Goal: Task Accomplishment & Management: Manage account settings

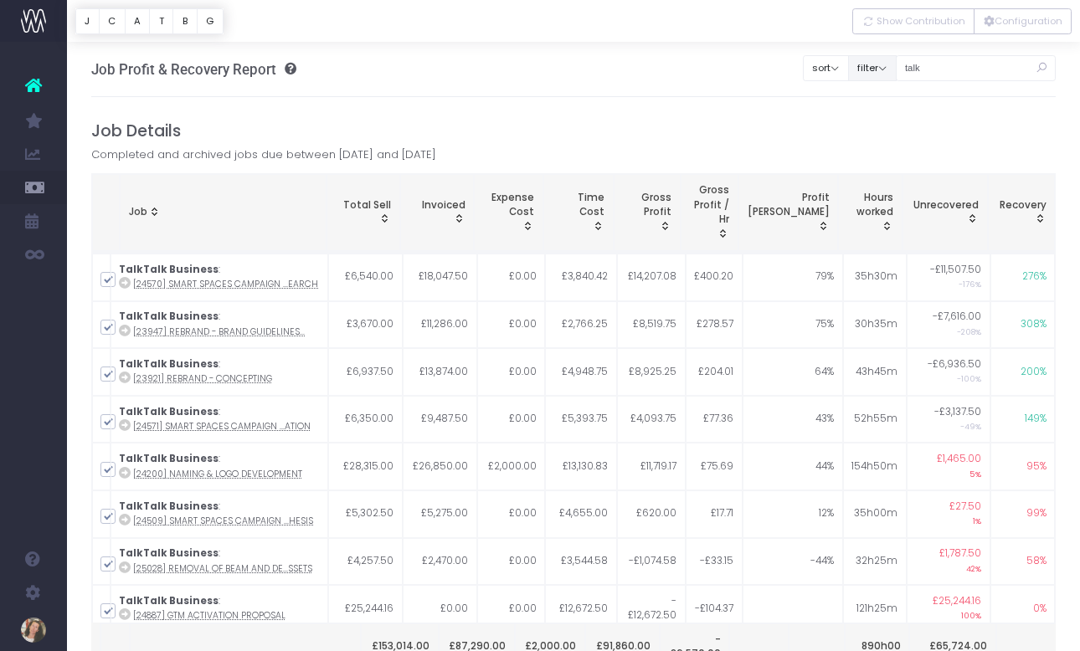
drag, startPoint x: 973, startPoint y: 72, endPoint x: 906, endPoint y: 70, distance: 66.1
click at [906, 70] on div "Clear Filters sort Sort by Job Name Desc Sort by Client Name Asc filter By Acco…" at bounding box center [929, 64] width 253 height 43
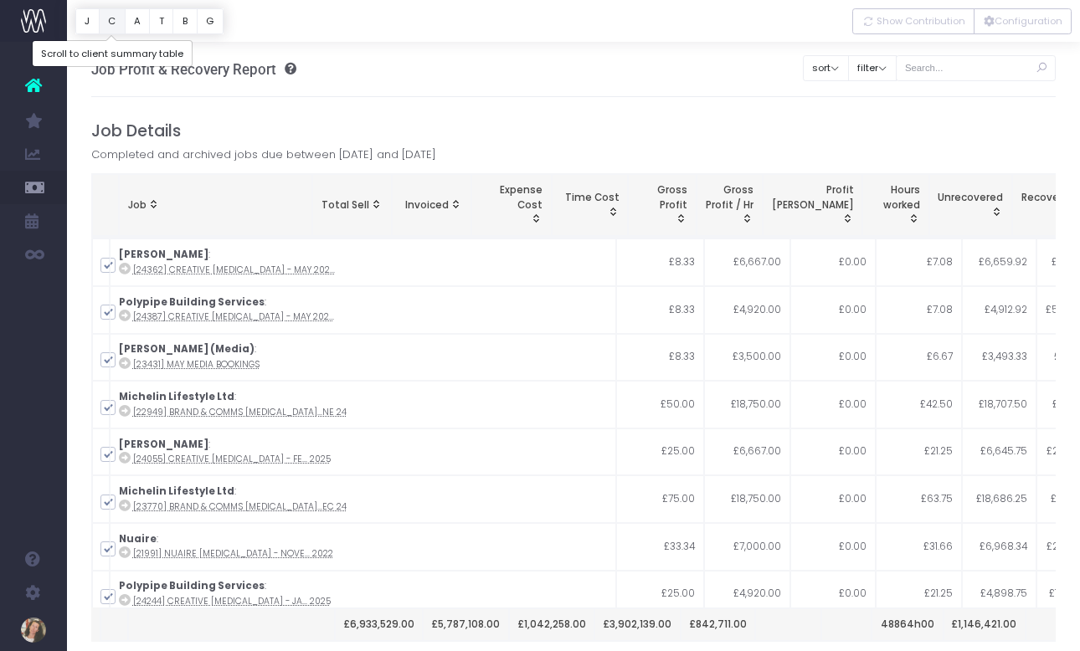
click at [107, 19] on button "C" at bounding box center [112, 21] width 27 height 26
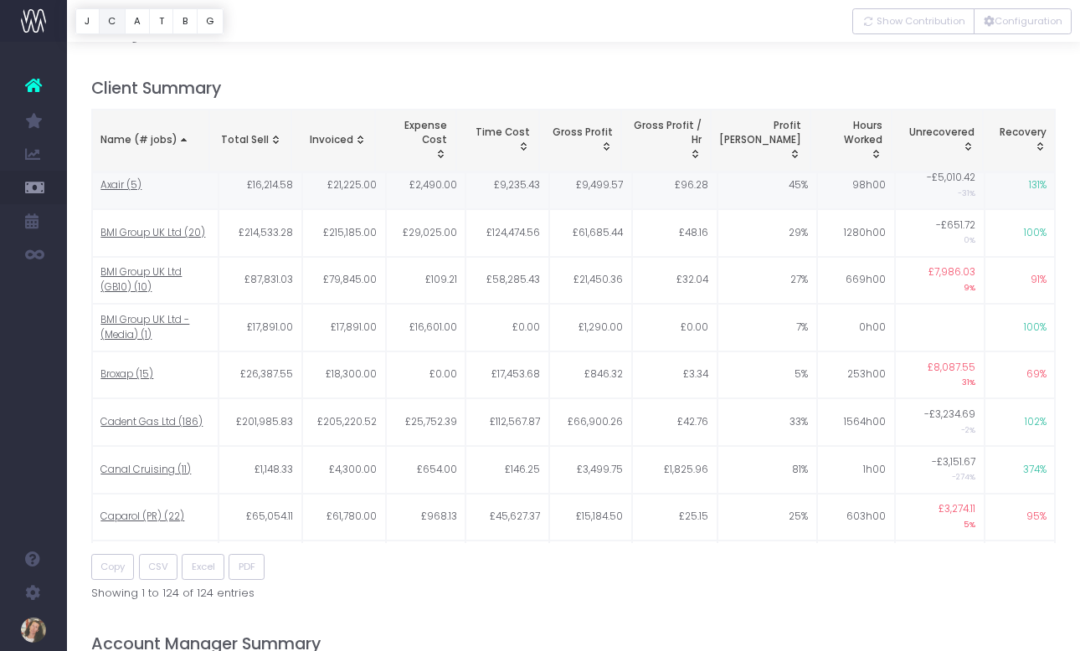
scroll to position [658, 0]
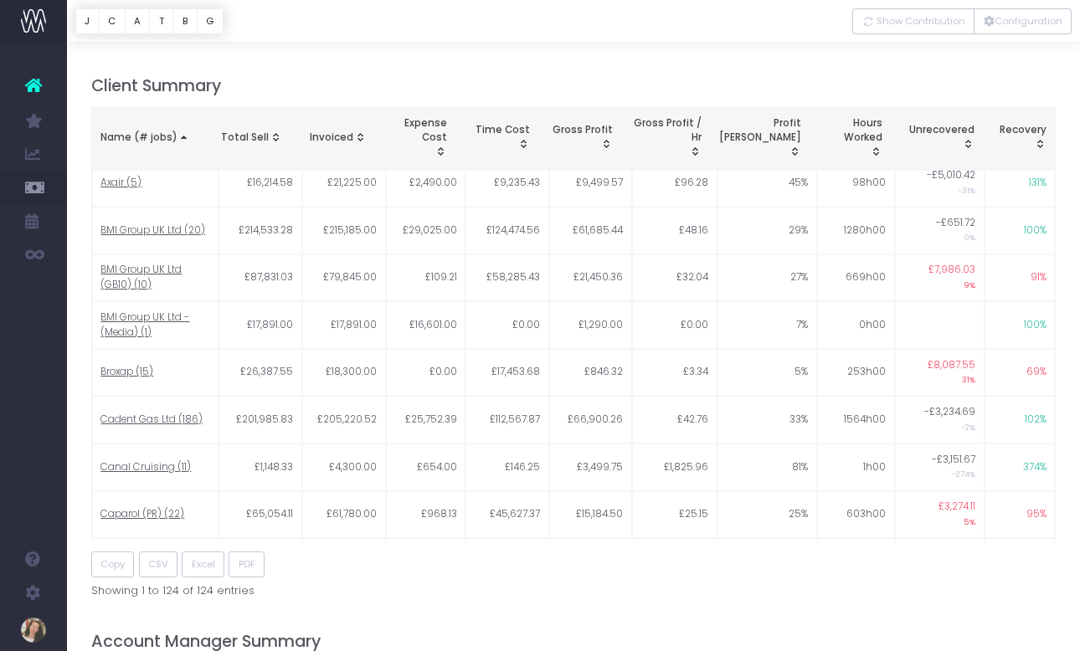
click at [155, 148] on th "Name (# jobs)" at bounding box center [150, 138] width 117 height 63
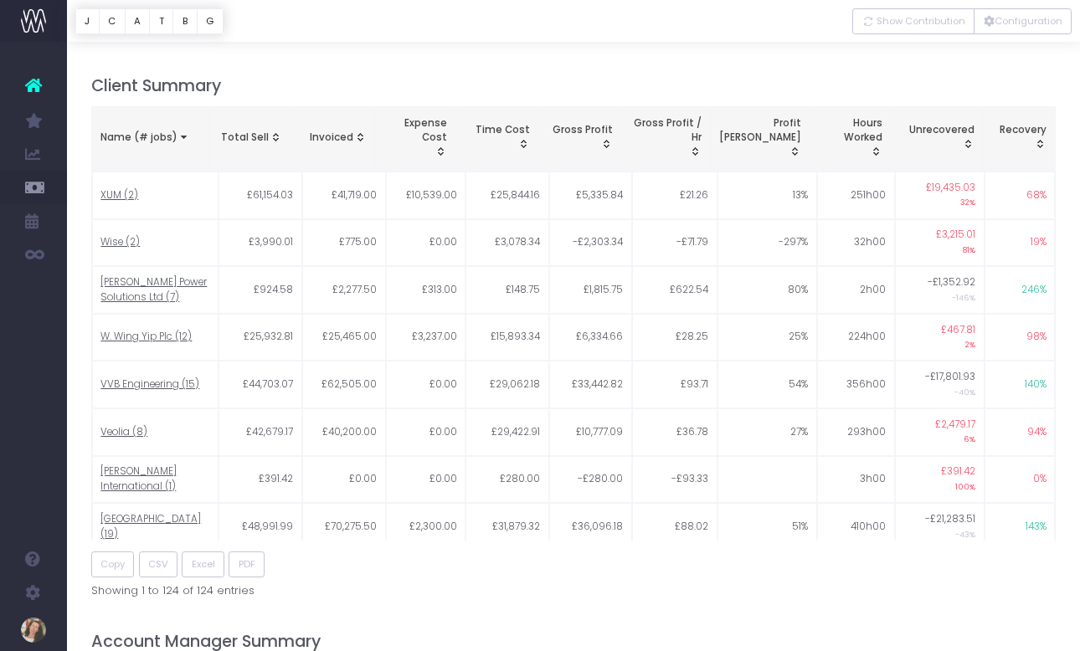
click at [155, 148] on th "Name (# jobs)" at bounding box center [150, 138] width 117 height 63
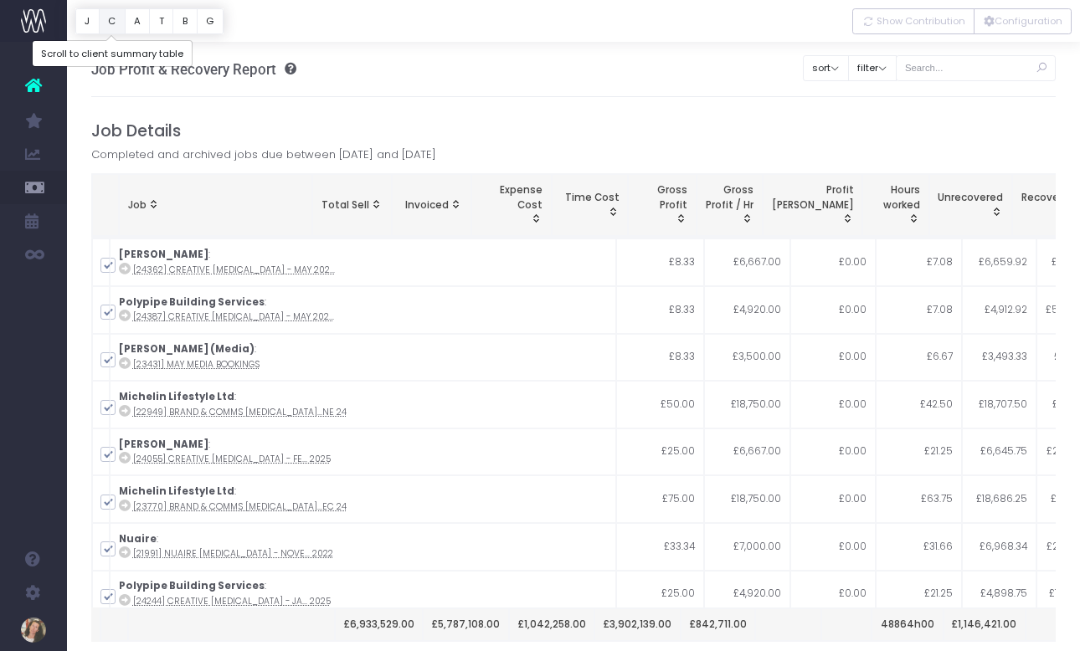
click at [115, 22] on button "C" at bounding box center [112, 21] width 27 height 26
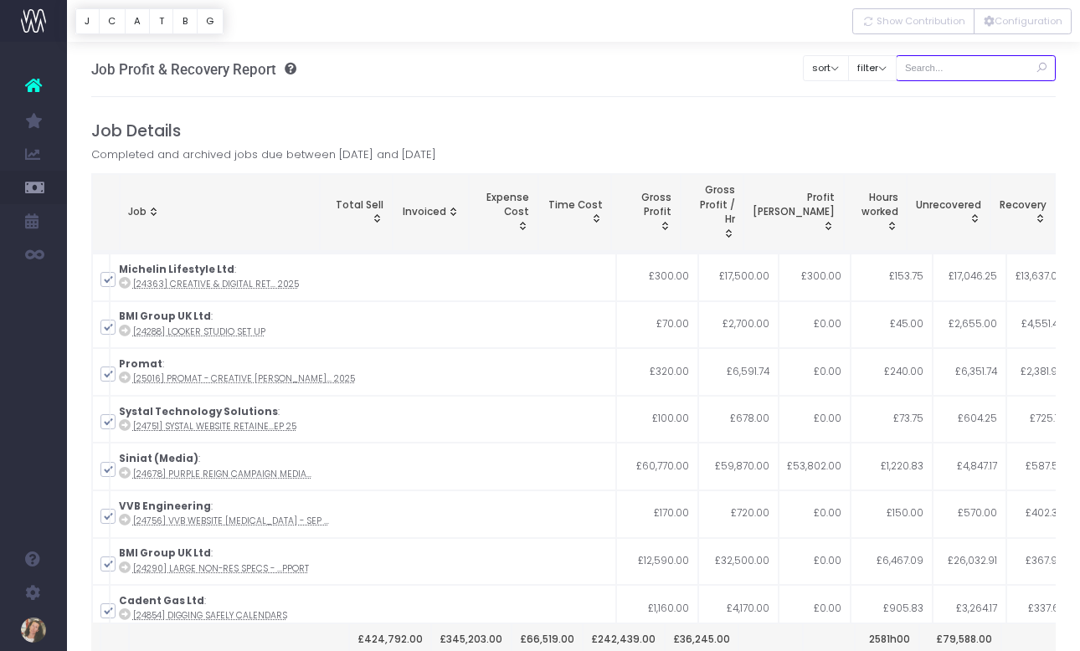
click at [957, 69] on input "text" at bounding box center [976, 68] width 161 height 26
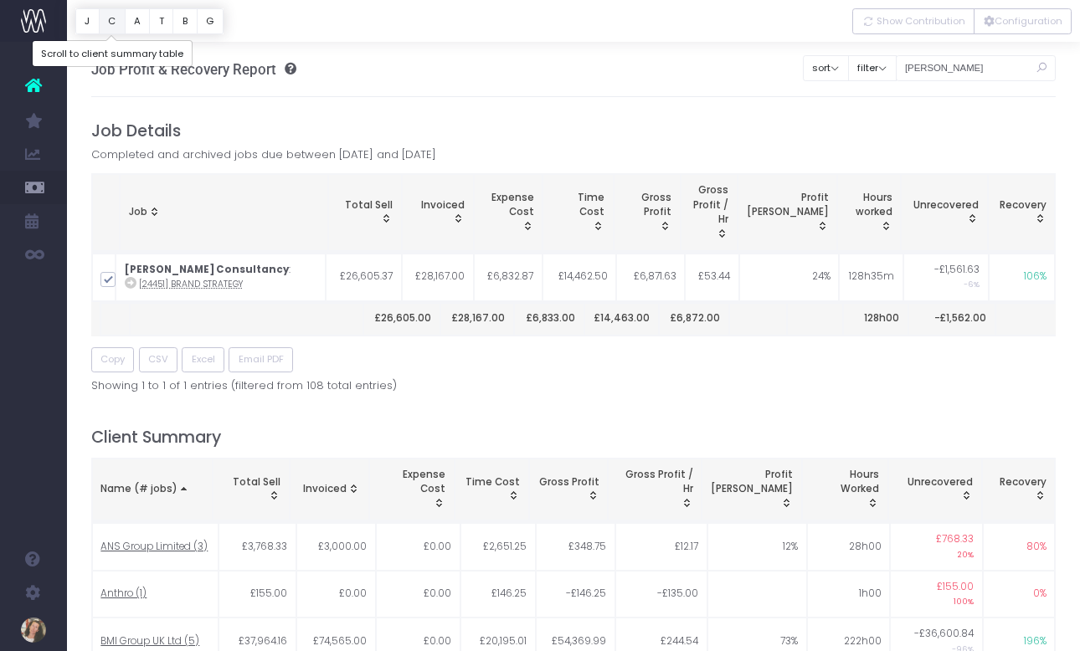
click at [112, 24] on button "C" at bounding box center [112, 21] width 27 height 26
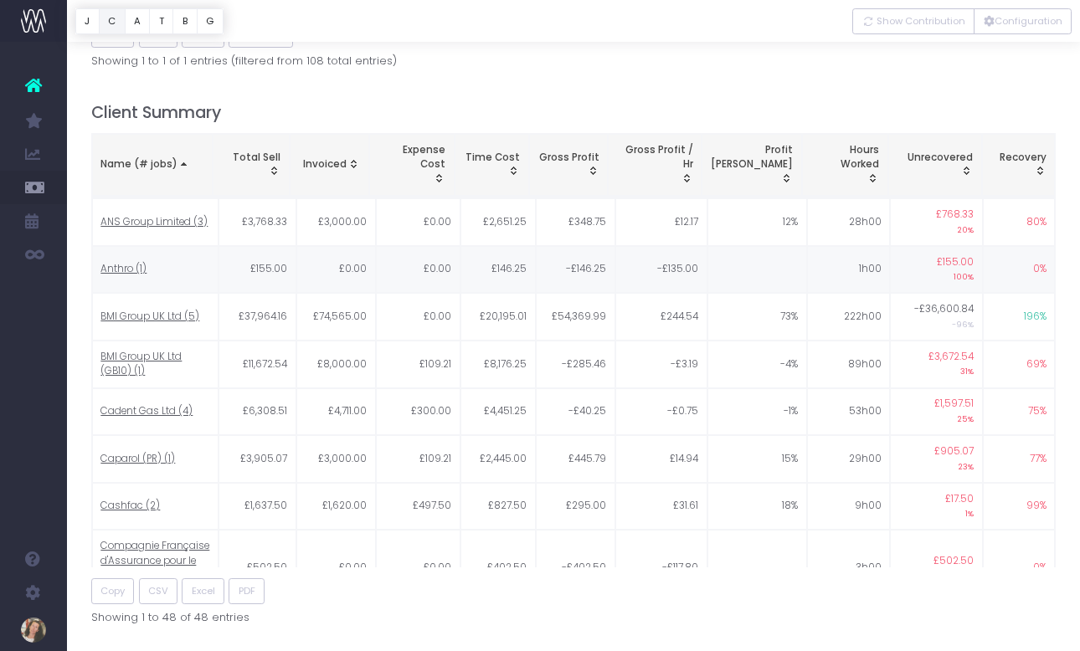
scroll to position [322, 0]
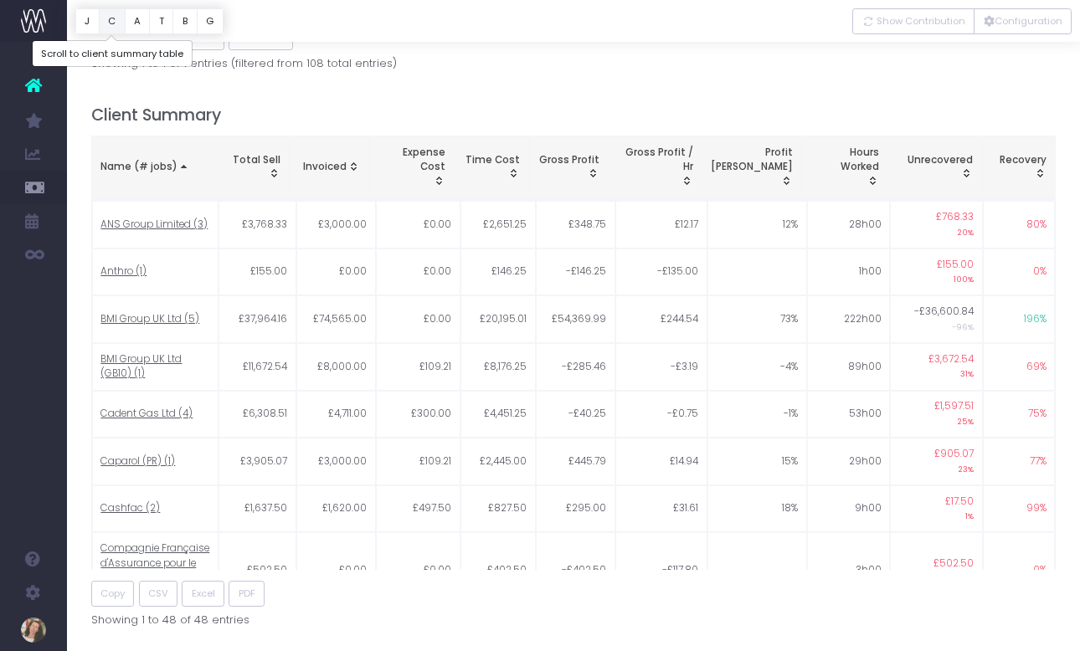
click at [114, 21] on button "C" at bounding box center [112, 21] width 27 height 26
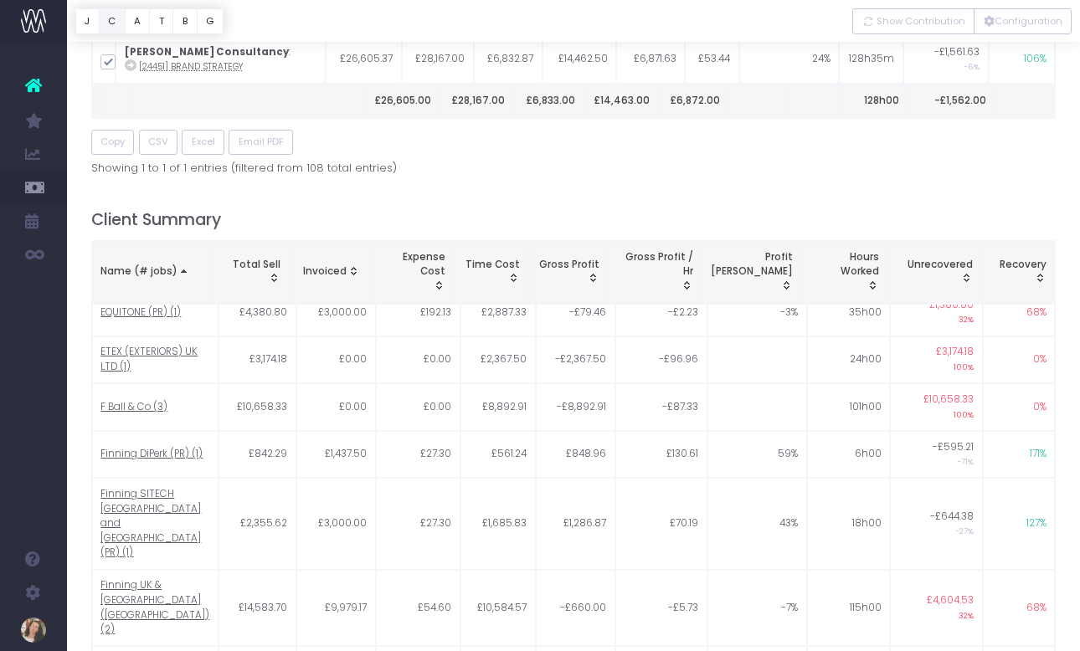
scroll to position [436, 0]
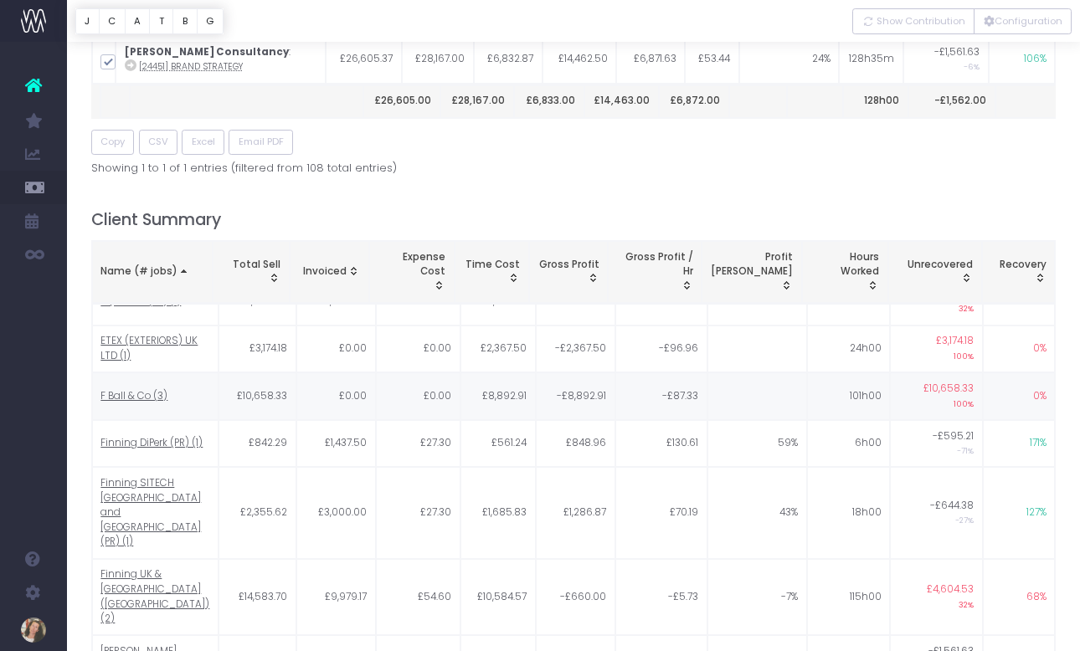
click at [145, 395] on span "F Ball & Co (3)" at bounding box center [133, 396] width 67 height 15
type input ""F Ball & Co""
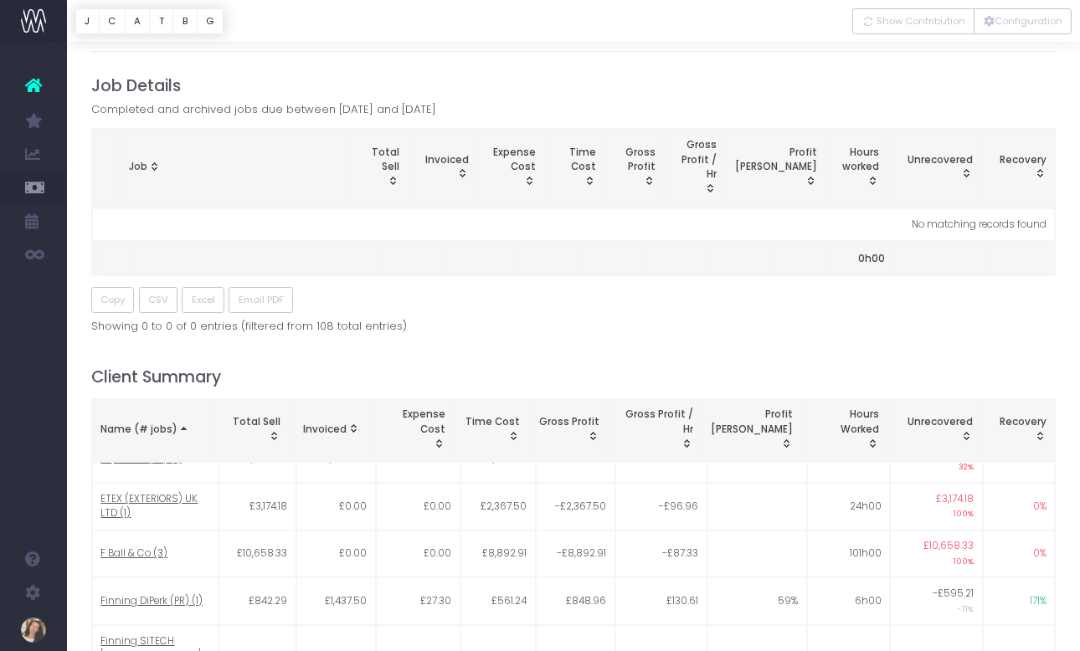
scroll to position [49, 0]
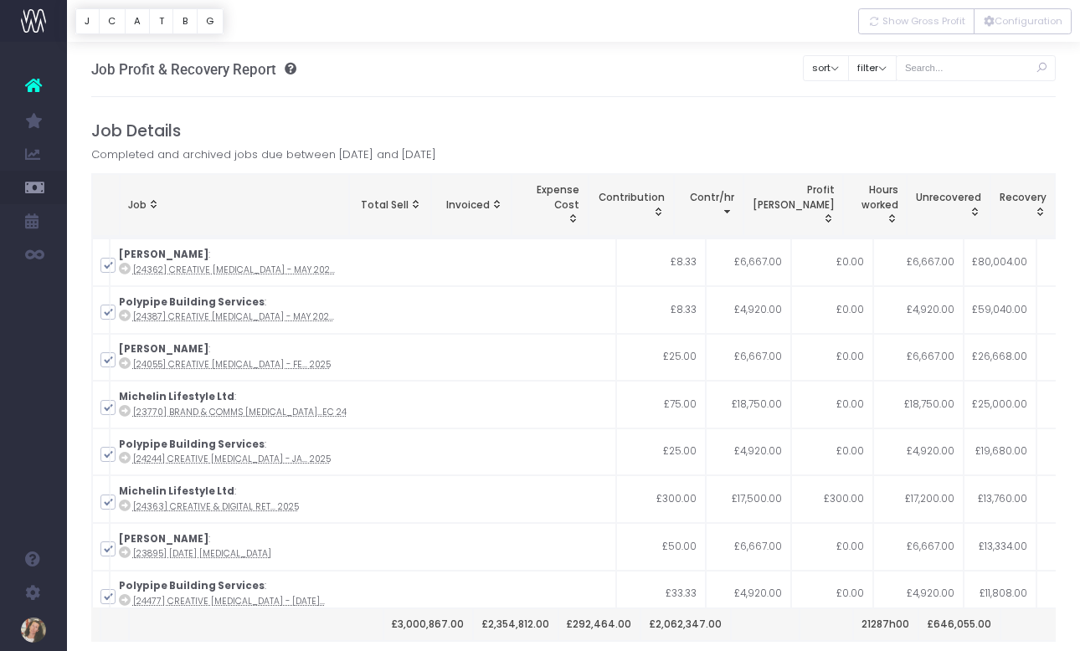
click at [110, 26] on button "C" at bounding box center [112, 21] width 27 height 26
click at [963, 70] on input "text" at bounding box center [976, 68] width 161 height 26
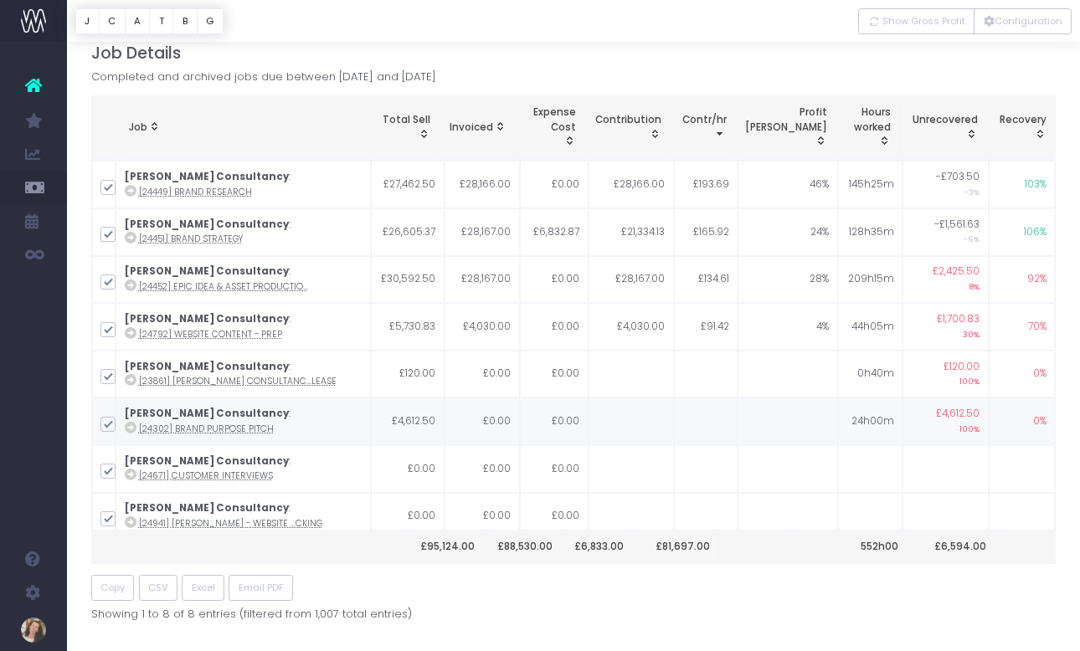
scroll to position [77, 0]
type input "frazer"
click at [114, 23] on button "C" at bounding box center [112, 21] width 27 height 26
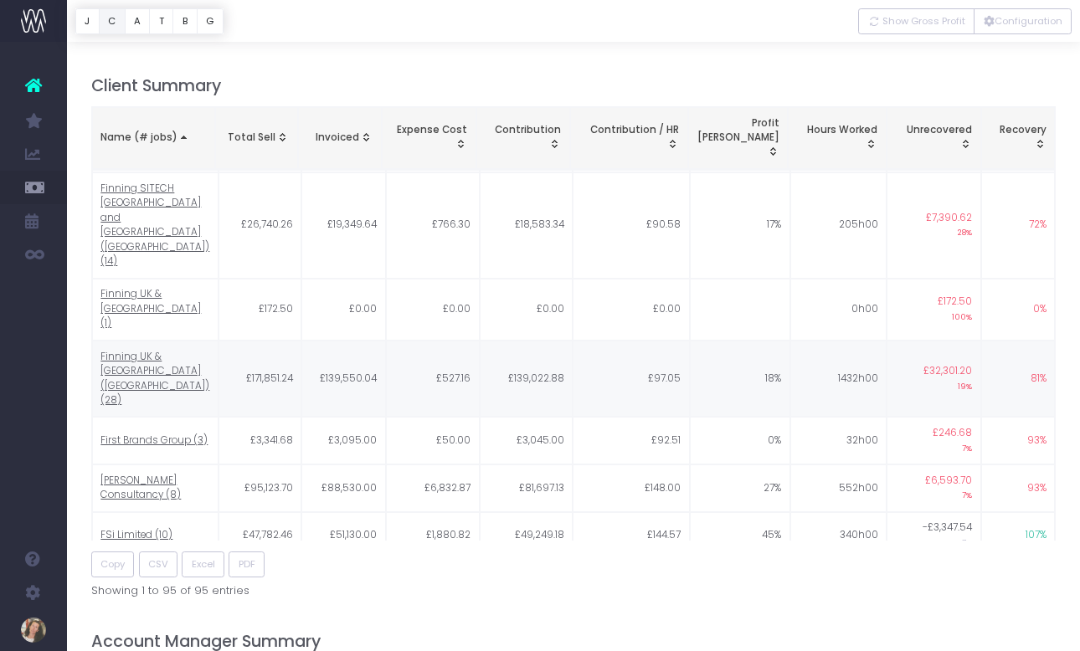
scroll to position [1120, 0]
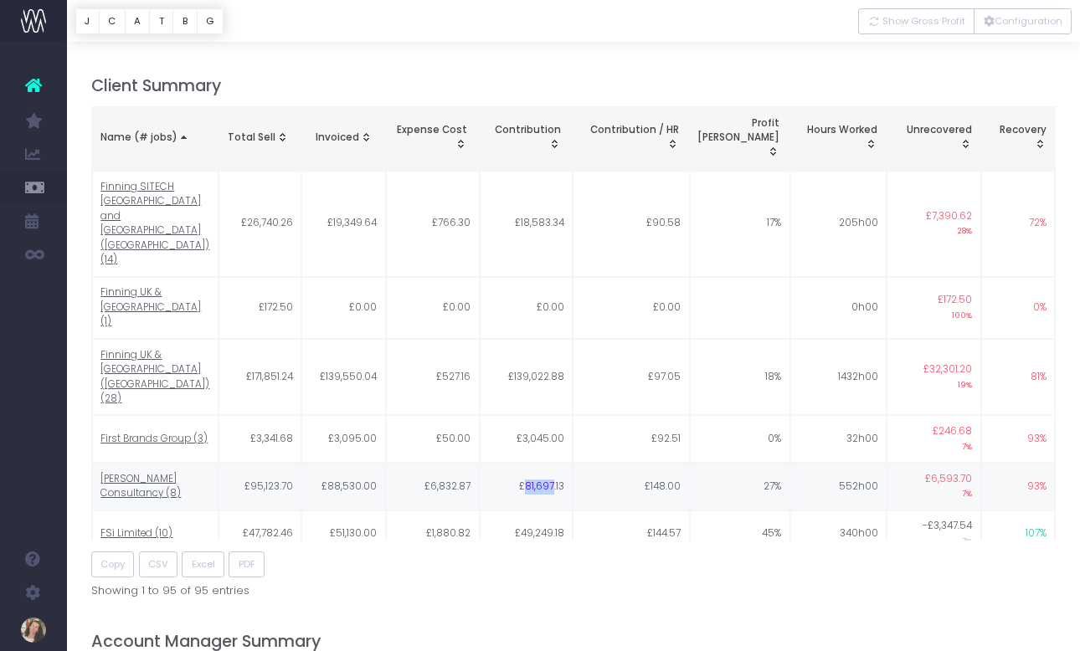
drag, startPoint x: 554, startPoint y: 382, endPoint x: 527, endPoint y: 381, distance: 26.8
click at [527, 463] on td "£81,697.13" at bounding box center [526, 487] width 93 height 48
copy td "81,697"
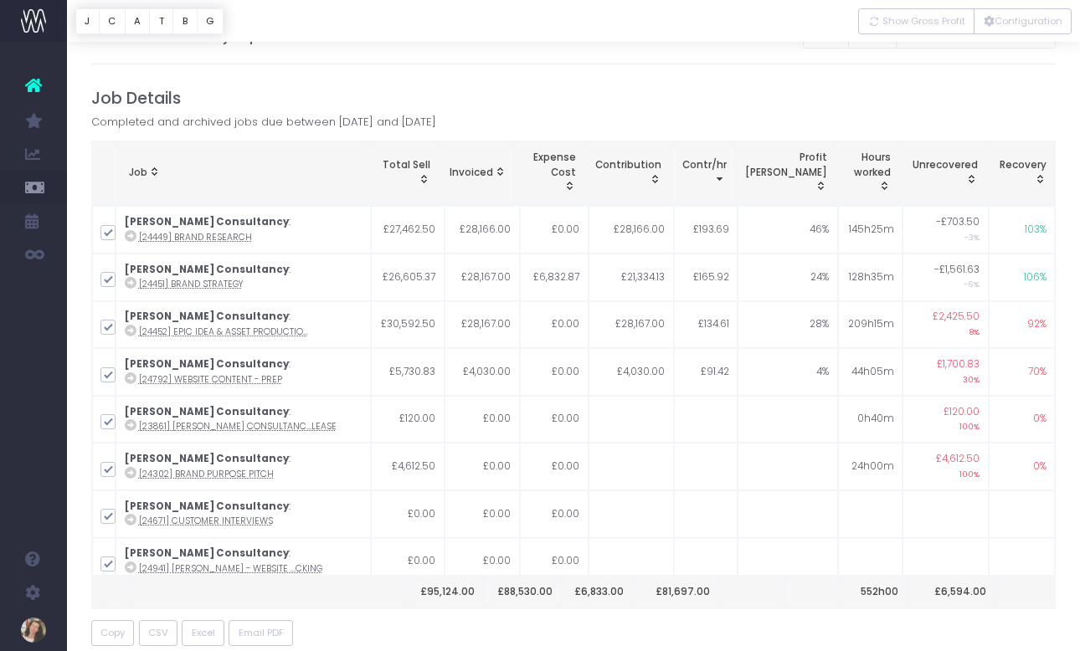
scroll to position [0, 0]
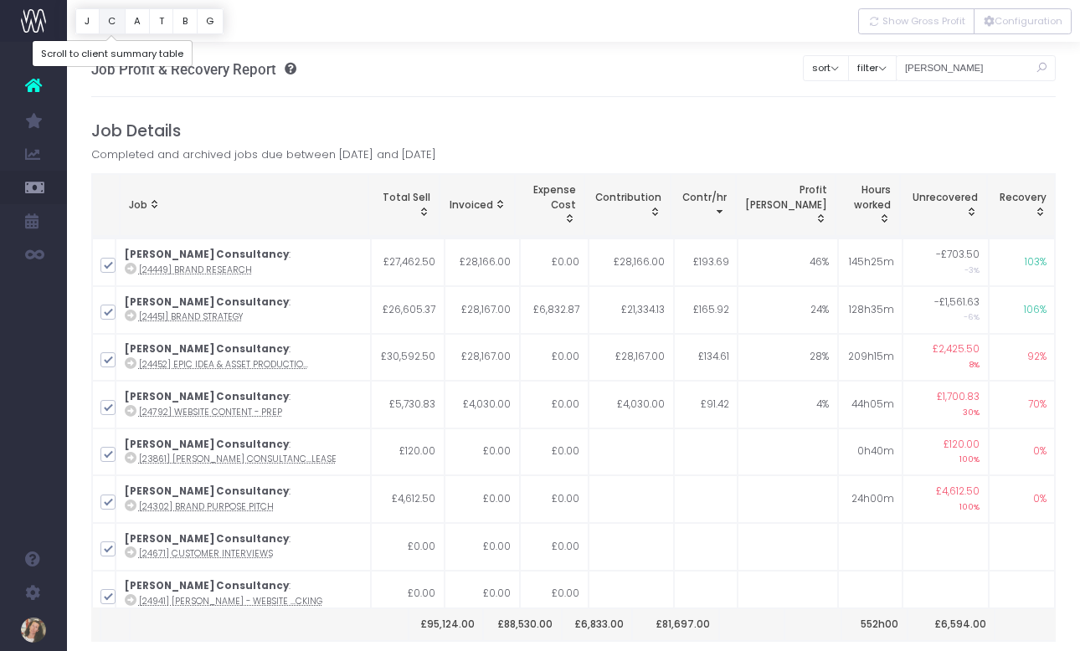
click at [115, 18] on button "C" at bounding box center [112, 21] width 27 height 26
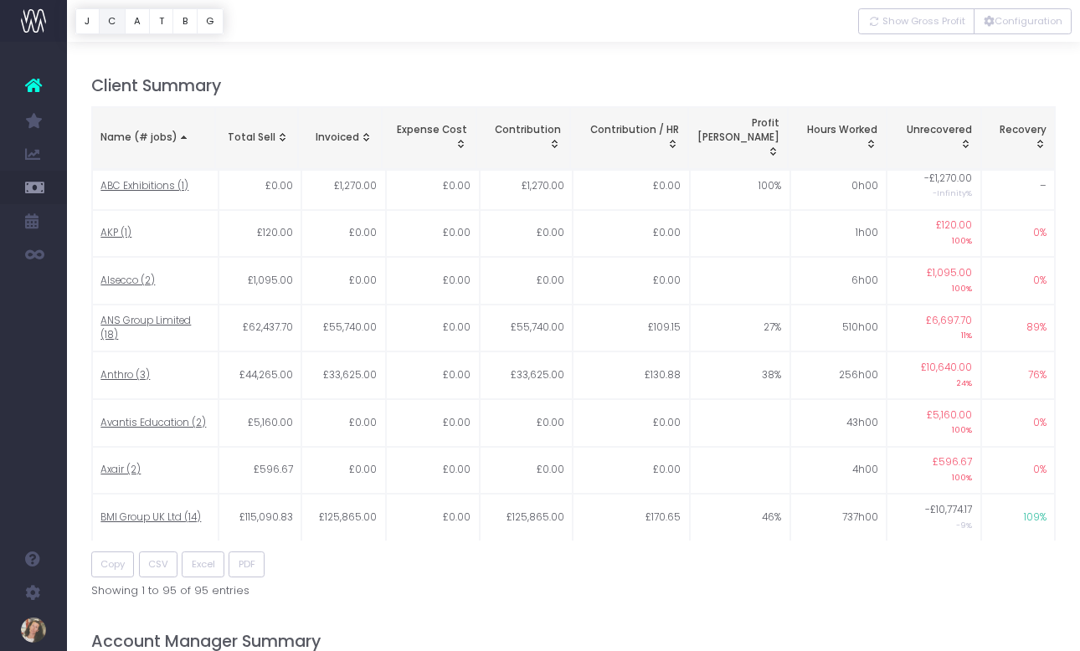
scroll to position [10, 0]
drag, startPoint x: 551, startPoint y: 312, endPoint x: 521, endPoint y: 311, distance: 30.1
click at [521, 311] on td "£55,740.00" at bounding box center [526, 328] width 93 height 48
copy td "55,740"
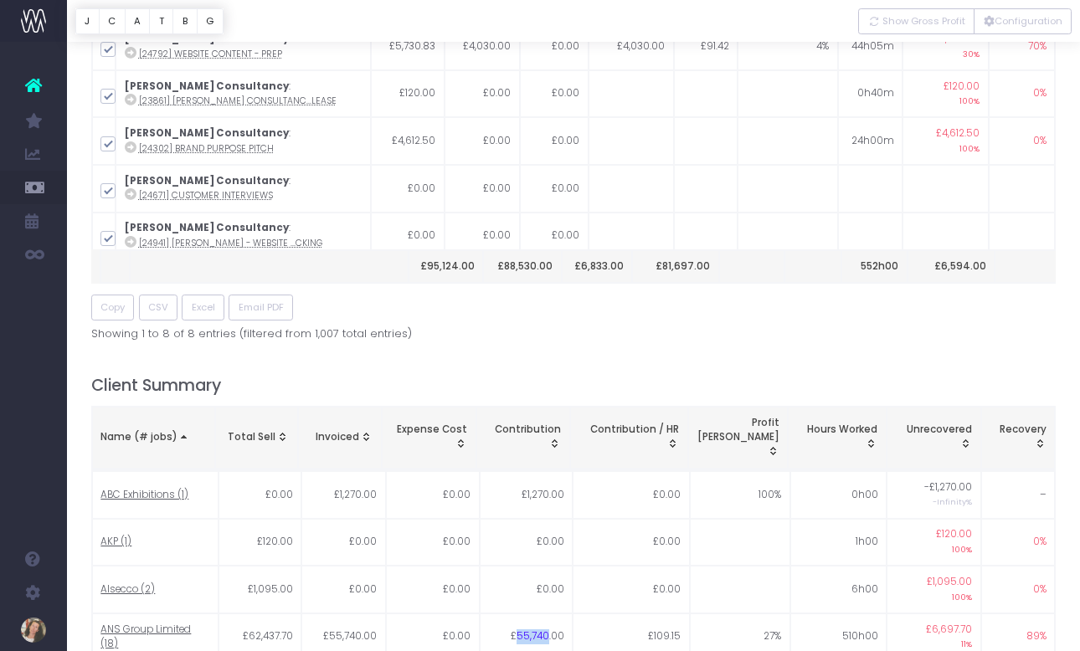
scroll to position [0, 0]
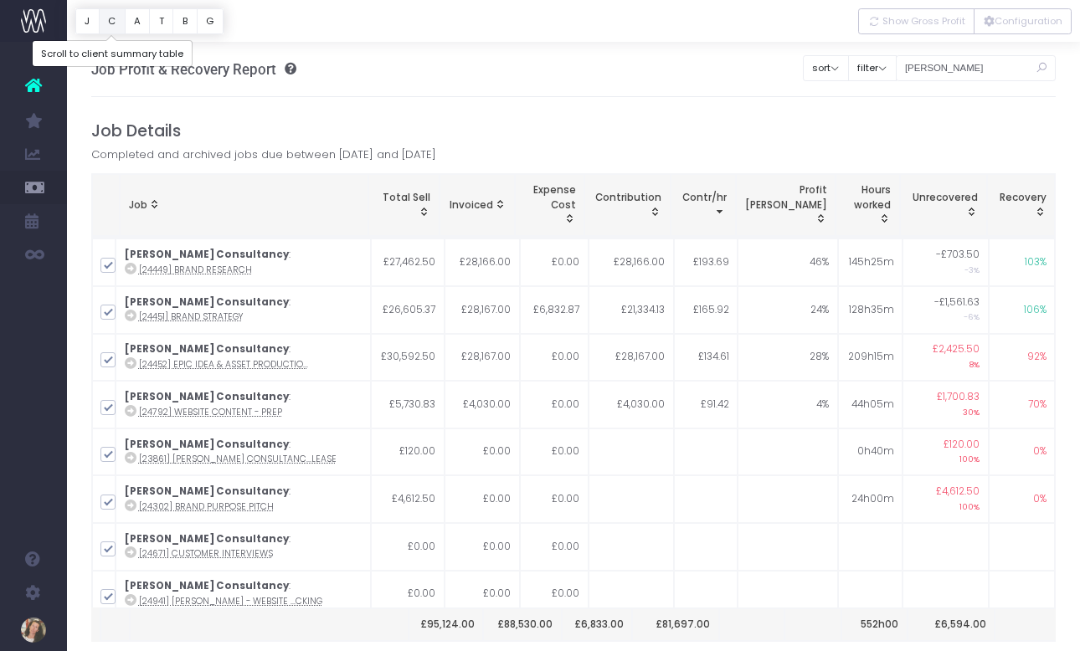
click at [119, 18] on button "C" at bounding box center [112, 21] width 27 height 26
click at [115, 19] on button "C" at bounding box center [112, 21] width 27 height 26
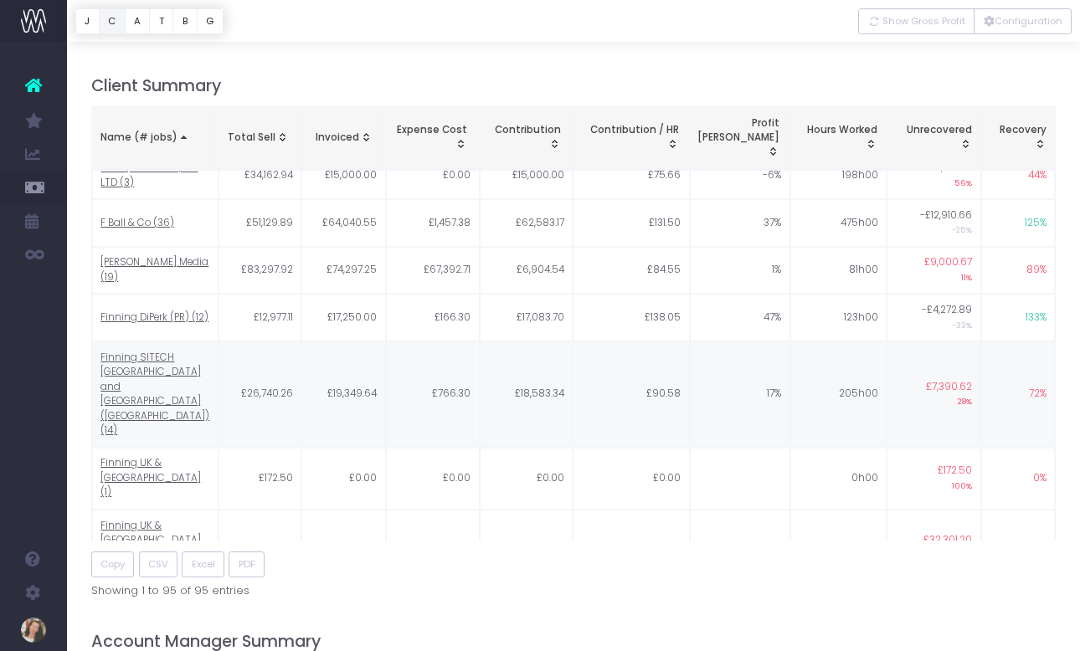
scroll to position [947, 0]
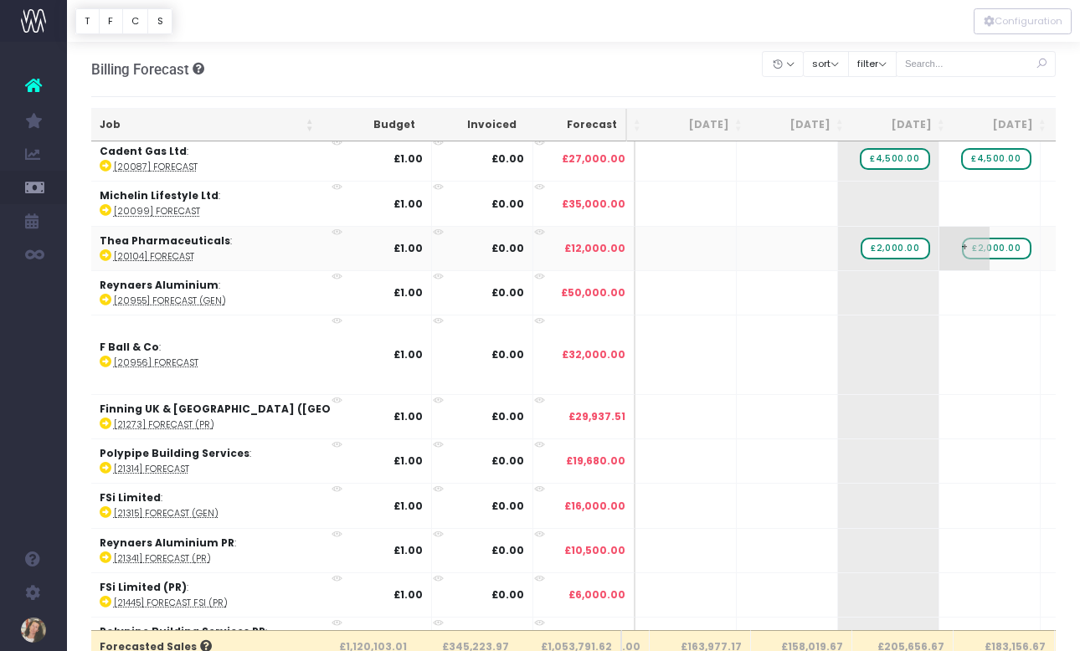
scroll to position [0, 282]
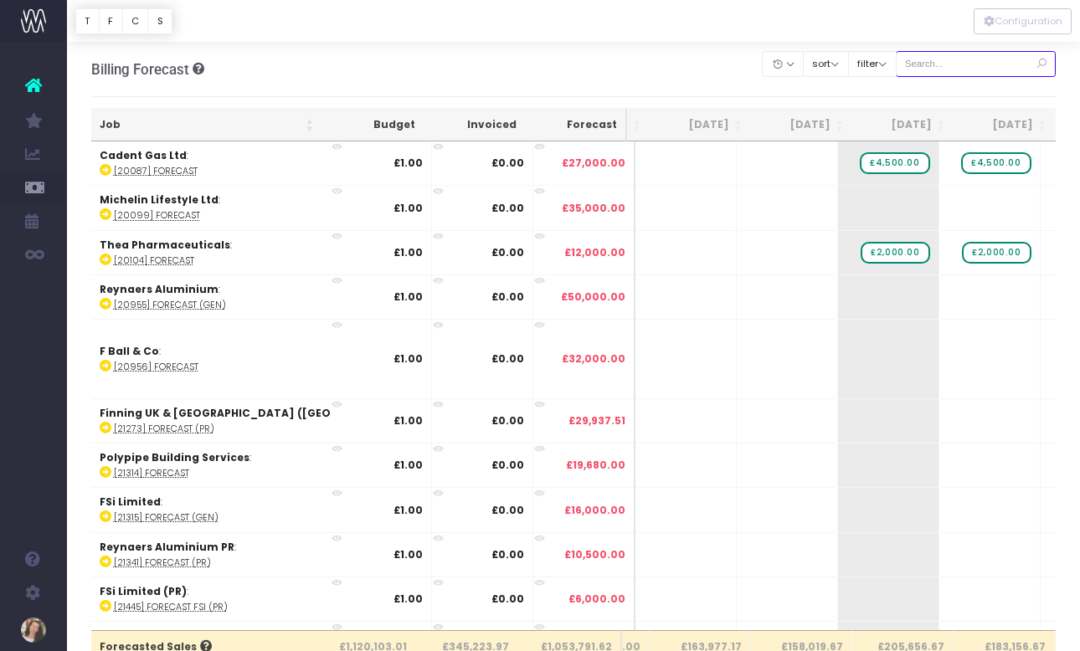
click at [974, 72] on input "text" at bounding box center [976, 64] width 161 height 26
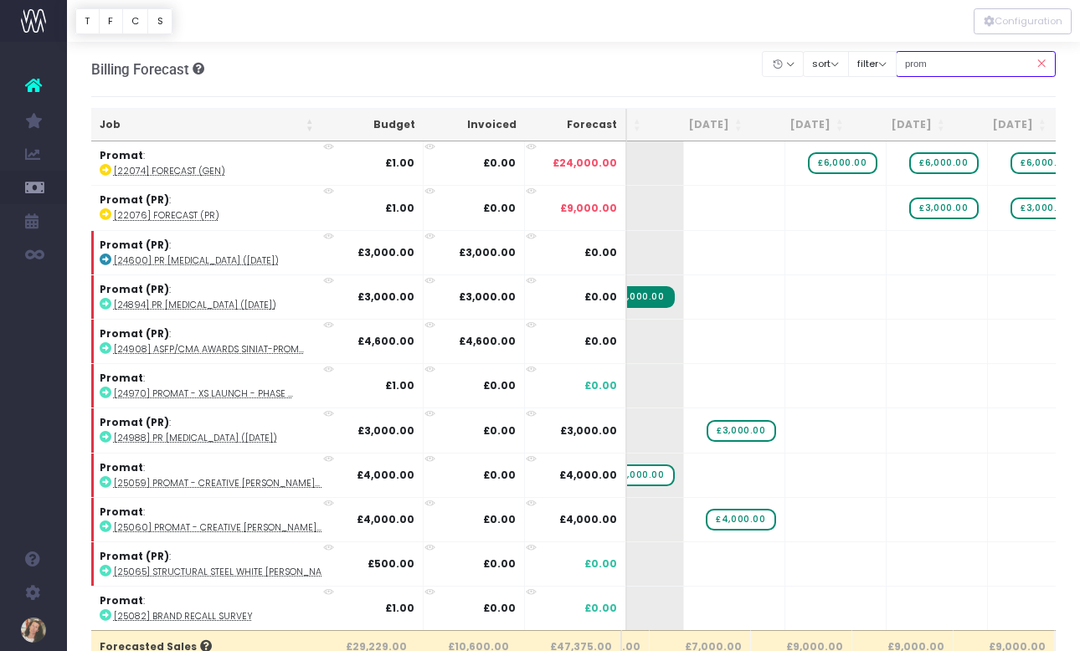
type input "promat:"
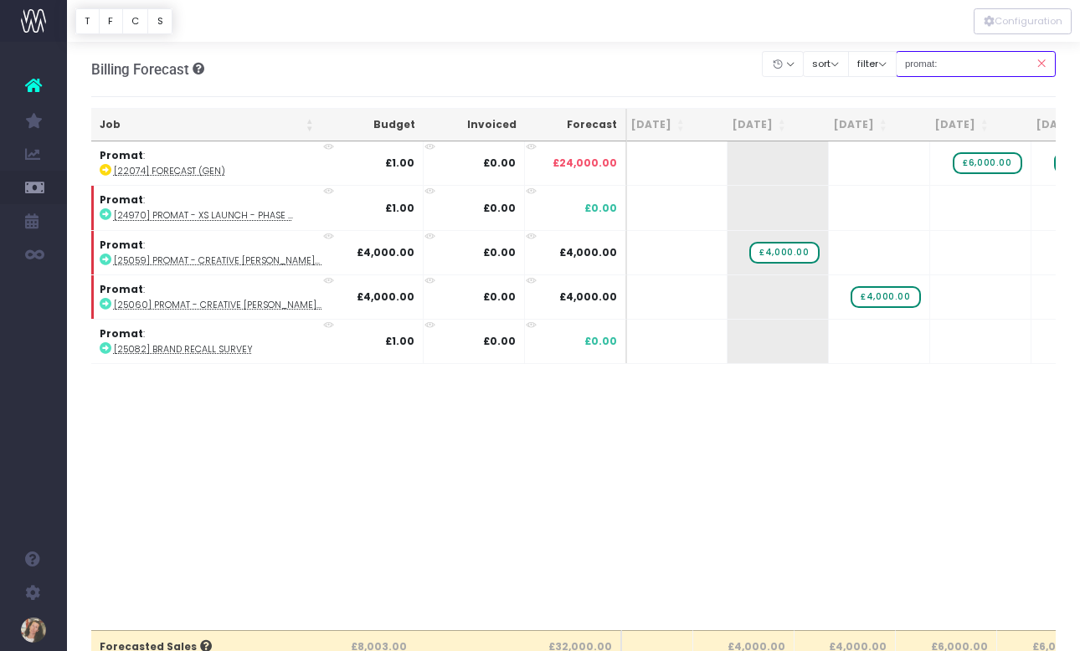
scroll to position [0, 0]
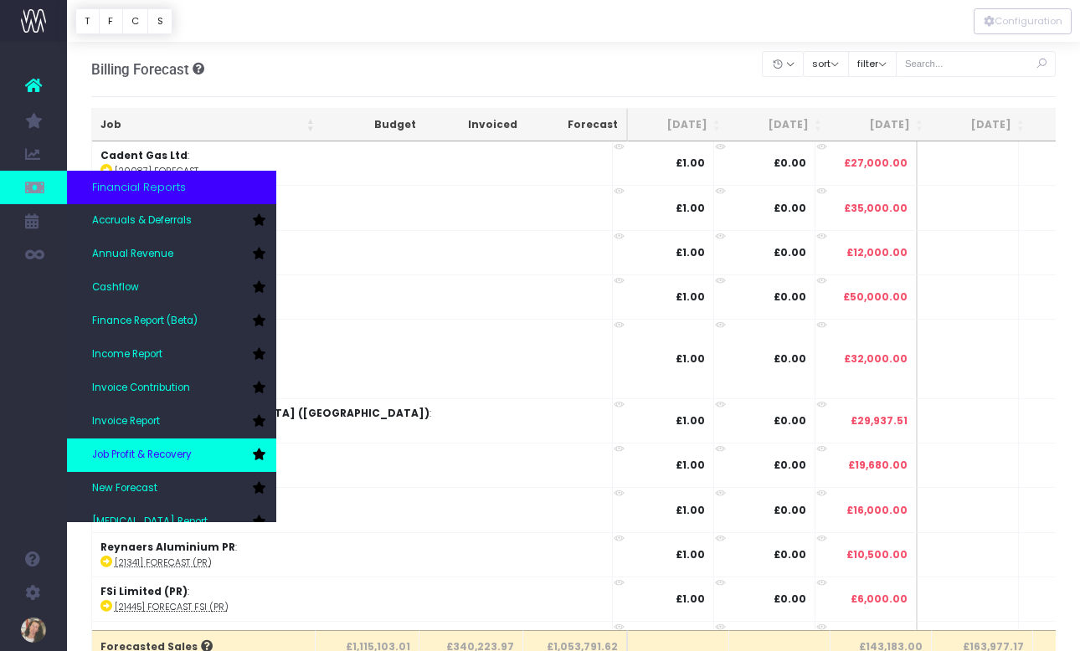
click at [186, 442] on link "Job Profit & Recovery" at bounding box center [171, 455] width 209 height 33
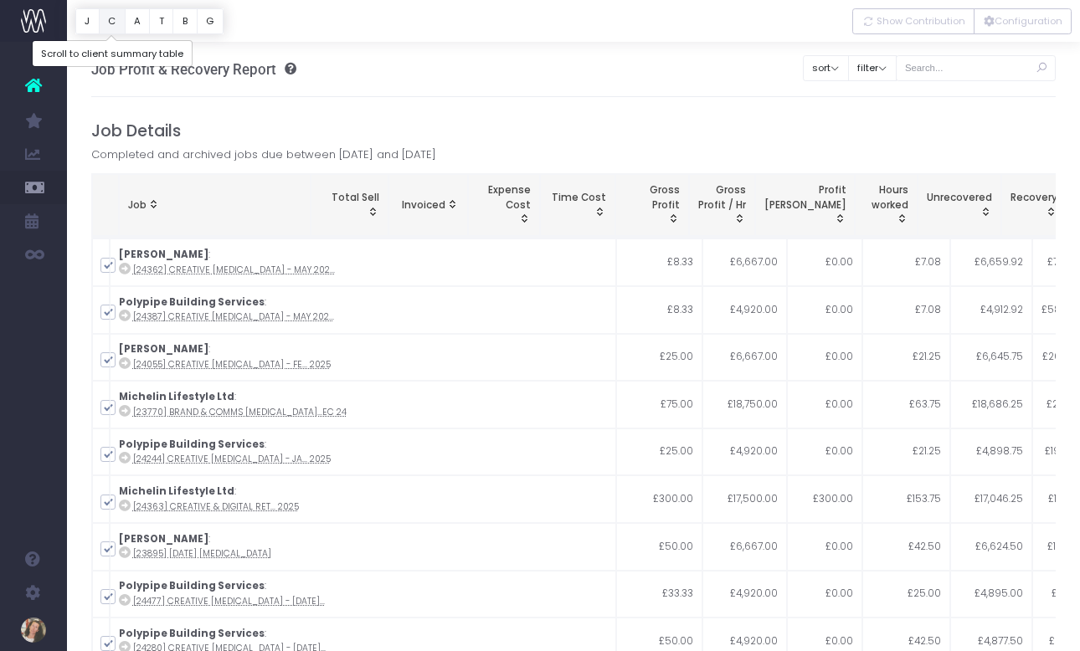
click at [115, 23] on button "C" at bounding box center [112, 21] width 27 height 26
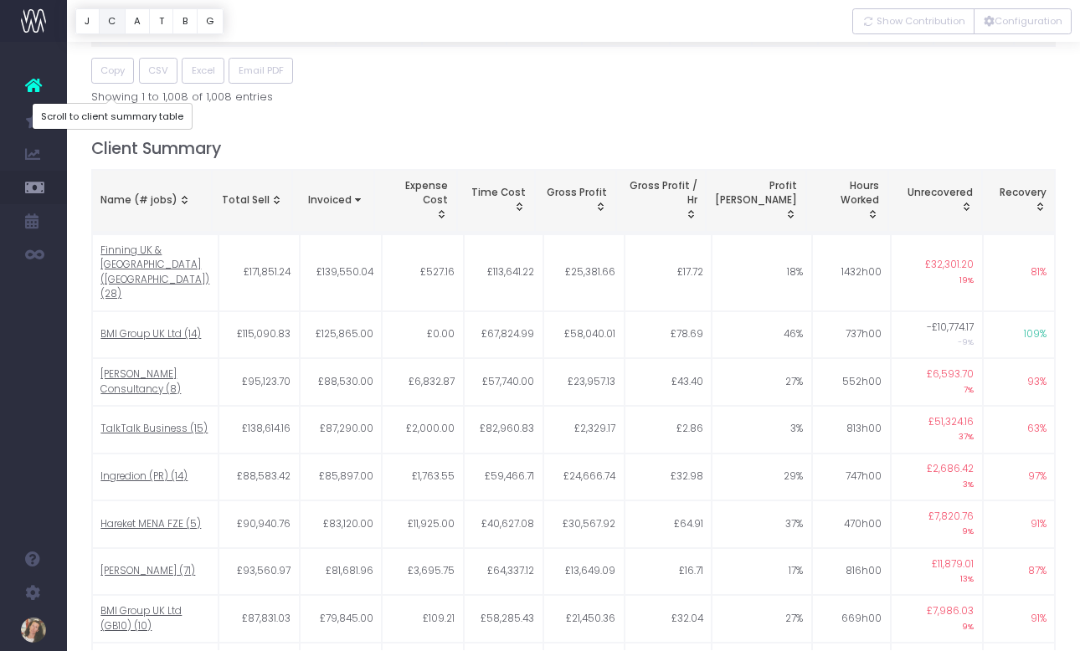
scroll to position [705, 0]
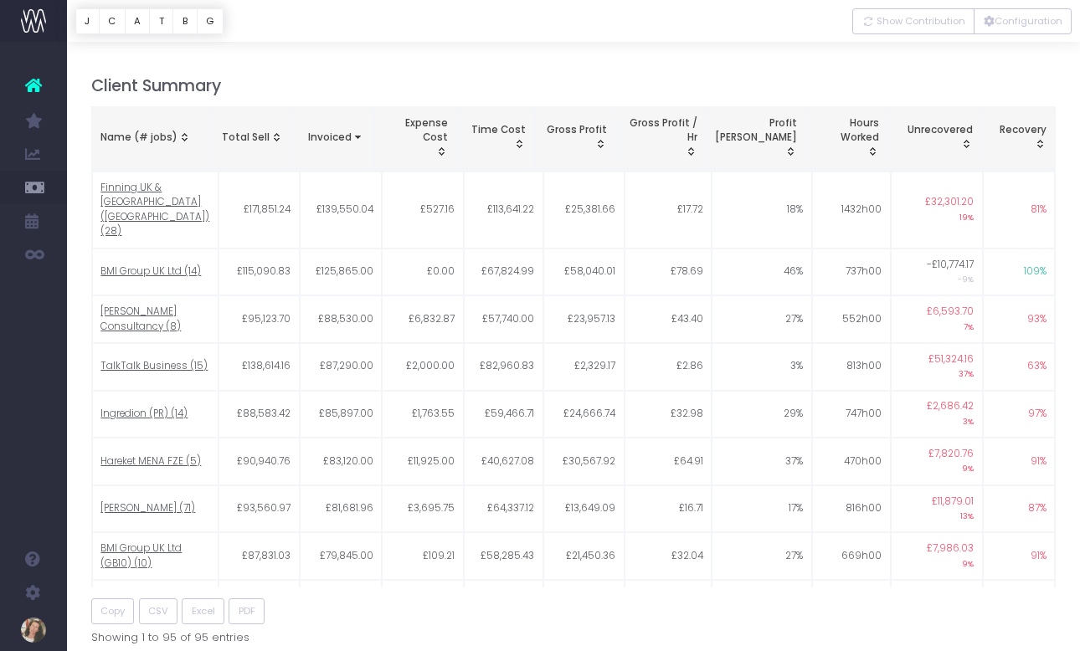
click at [172, 126] on th "Name (# jobs)" at bounding box center [152, 138] width 120 height 63
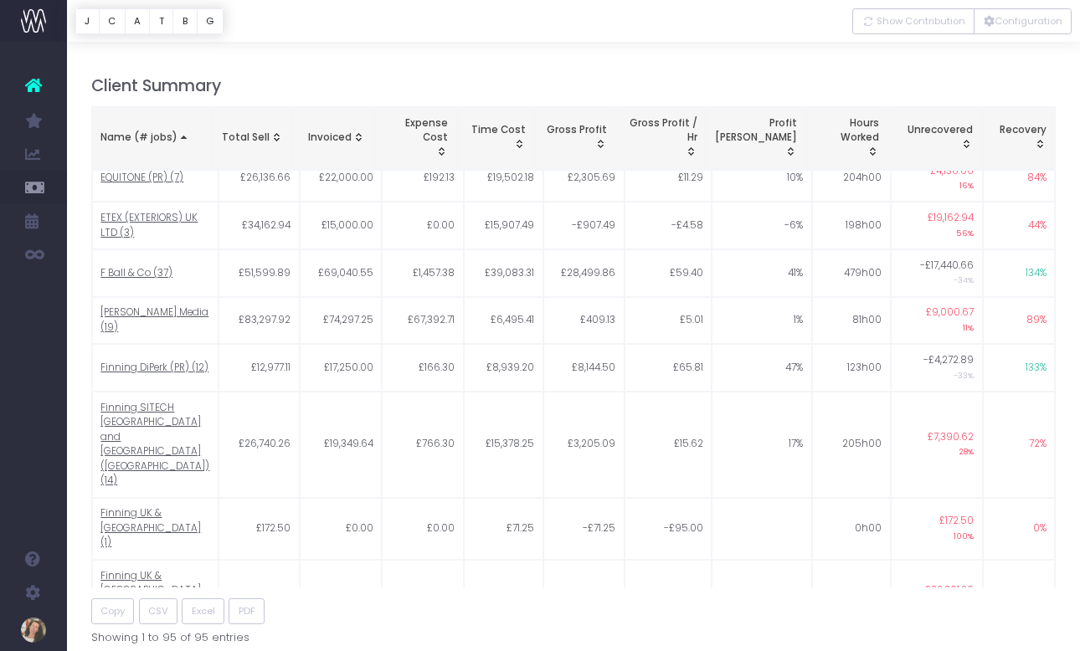
scroll to position [897, 0]
click at [918, 27] on span "Show Contribution" at bounding box center [920, 21] width 89 height 14
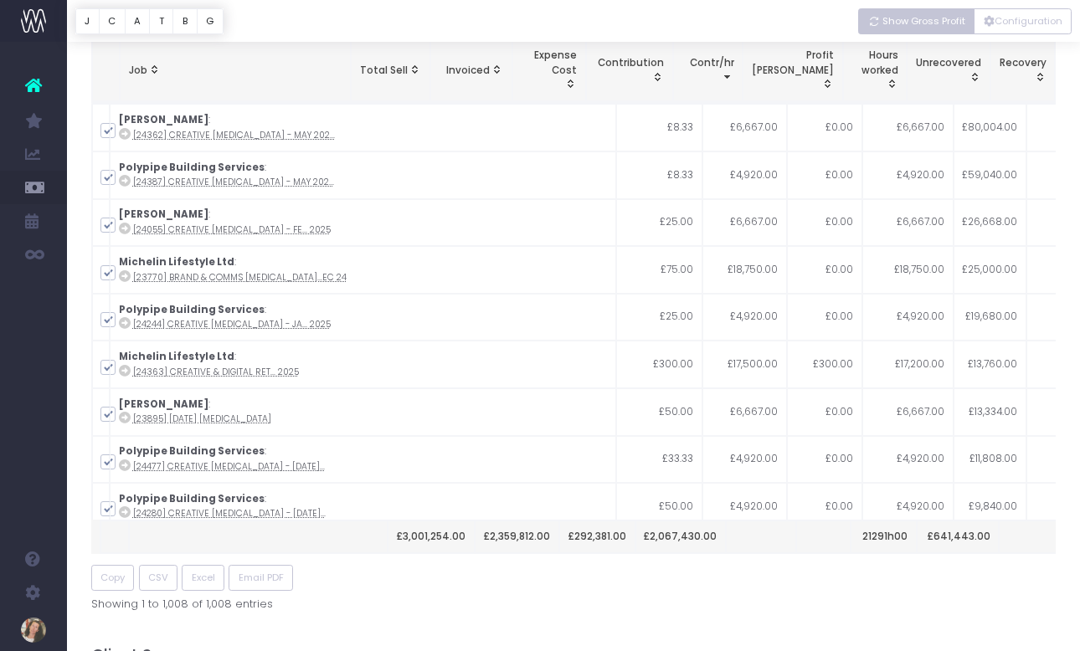
scroll to position [0, 0]
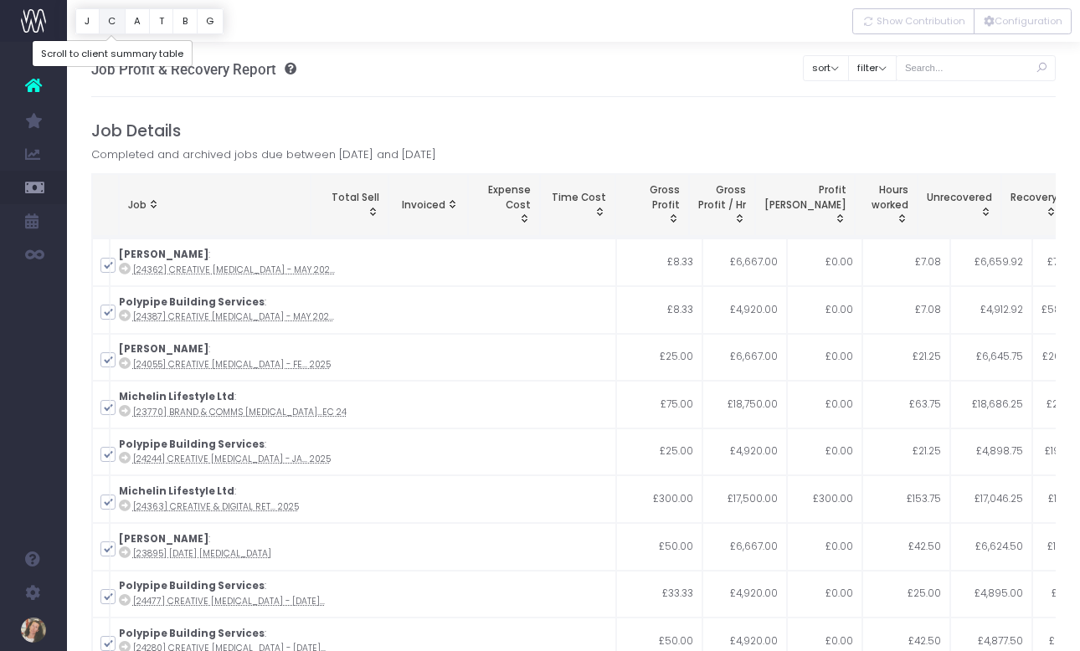
click at [110, 22] on button "C" at bounding box center [112, 21] width 27 height 26
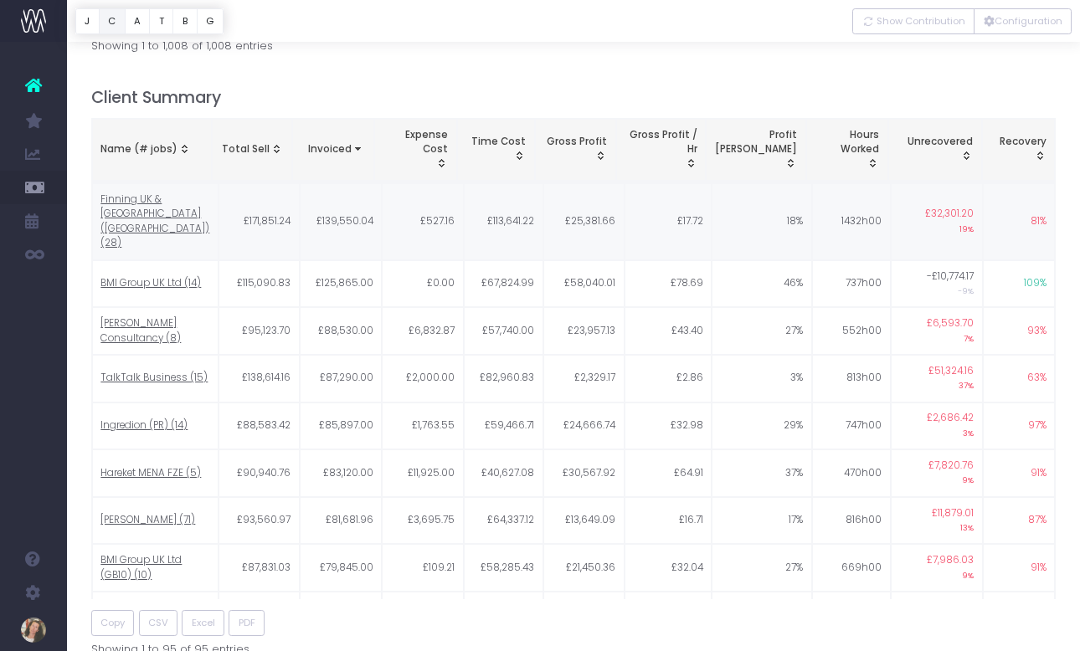
scroll to position [705, 0]
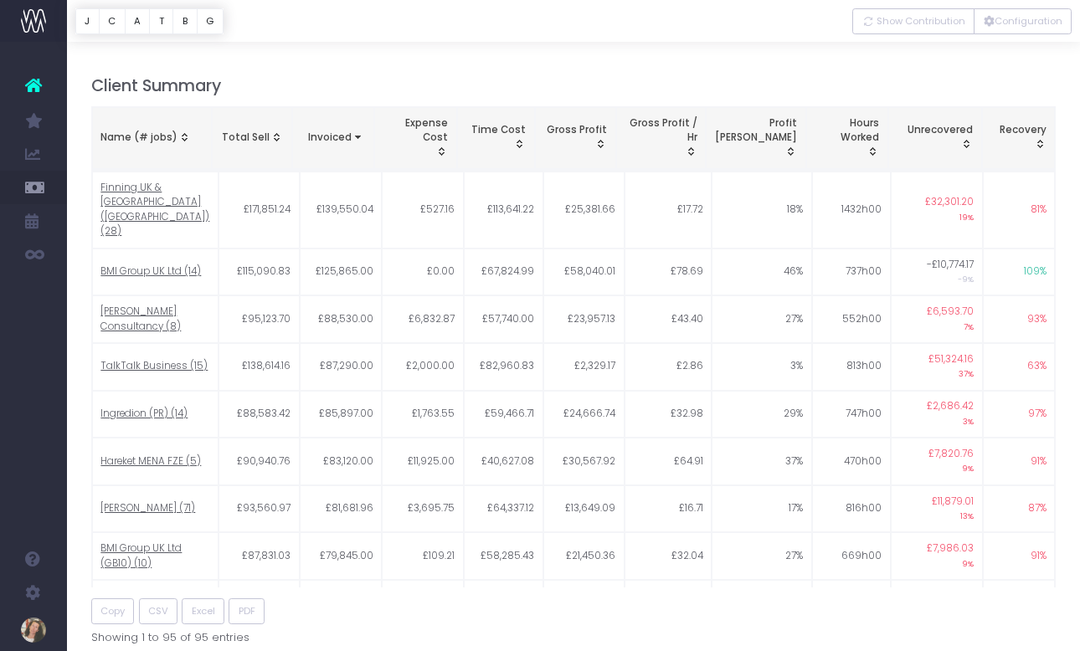
click at [159, 135] on div "Name (# jobs)" at bounding box center [151, 138] width 102 height 15
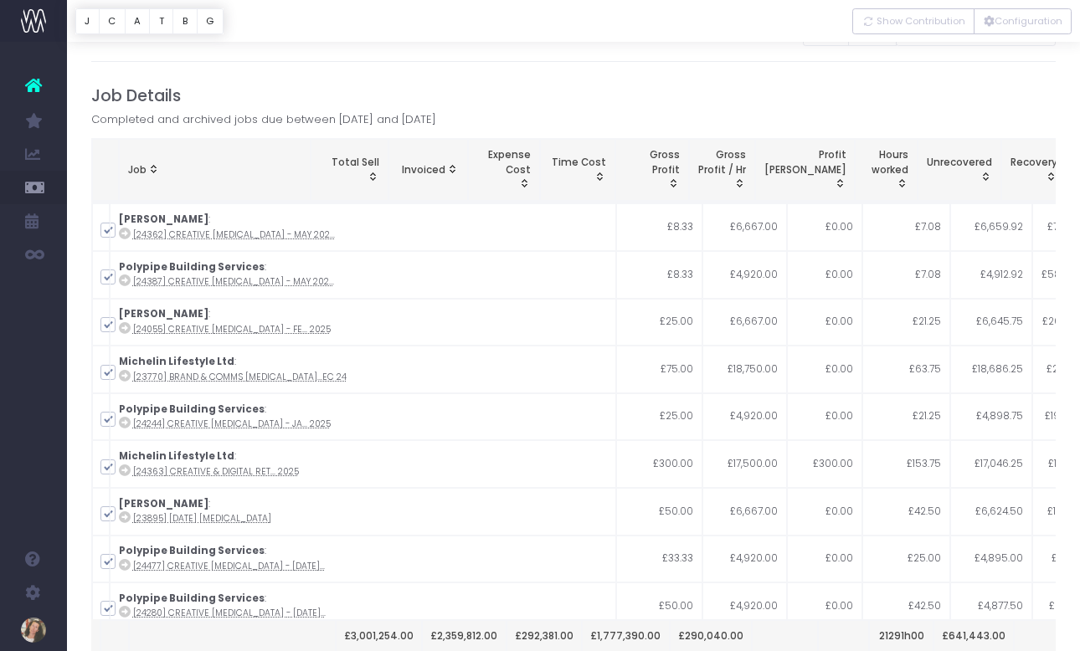
scroll to position [0, 0]
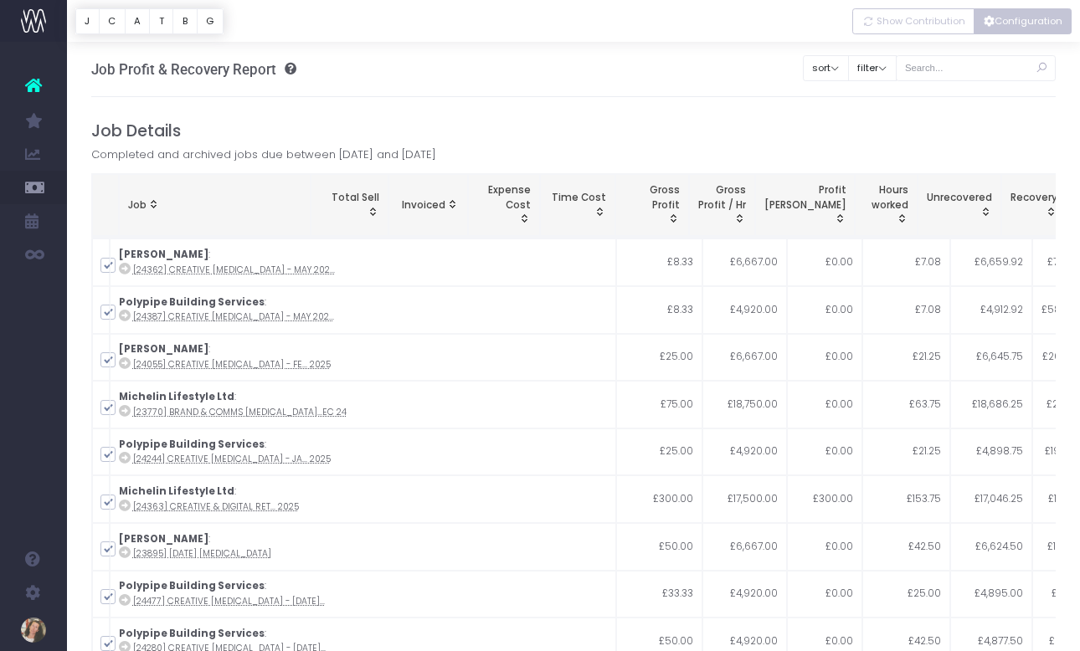
click at [1019, 25] on button "Configuration" at bounding box center [1022, 21] width 98 height 26
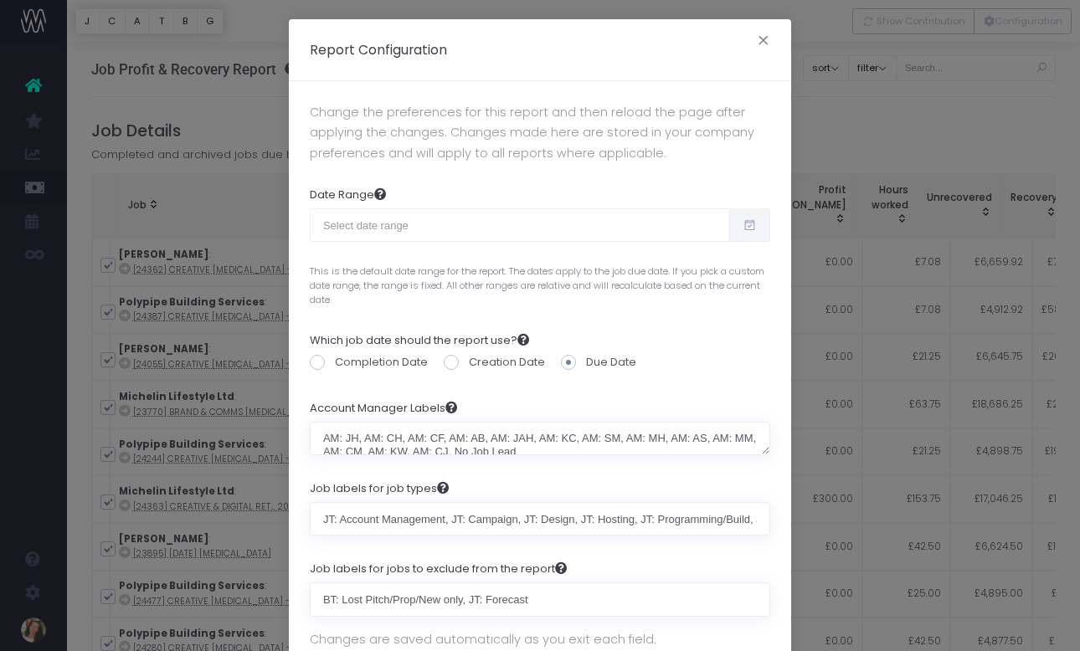
click at [752, 225] on icon at bounding box center [749, 225] width 14 height 0
type input "09-03-2025"
type input "10-02-2025"
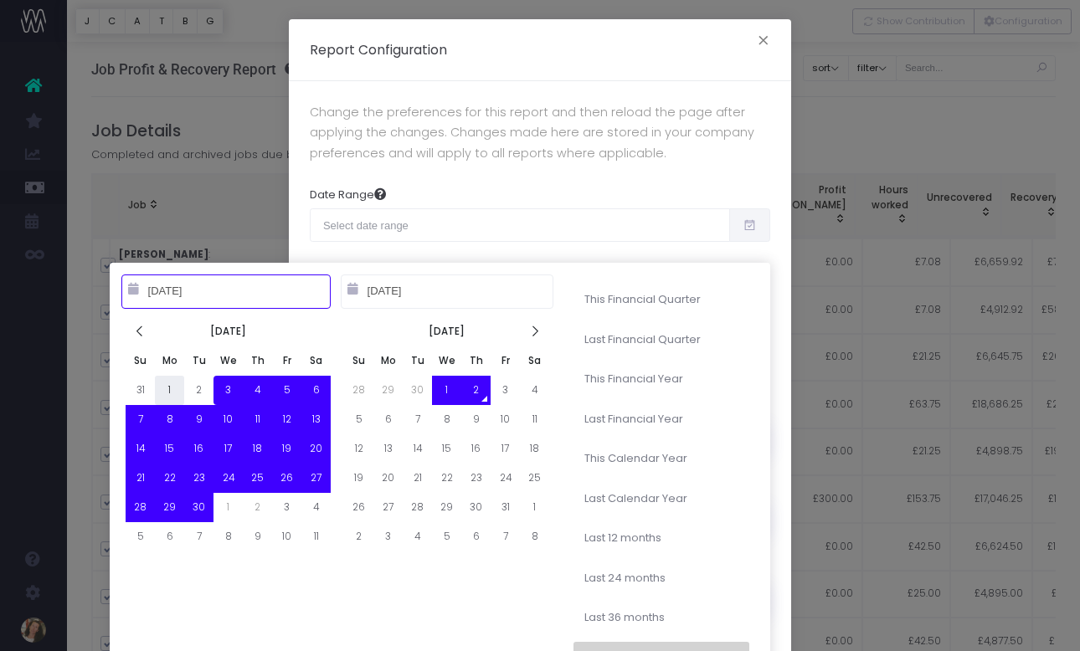
type input "09-01-2025"
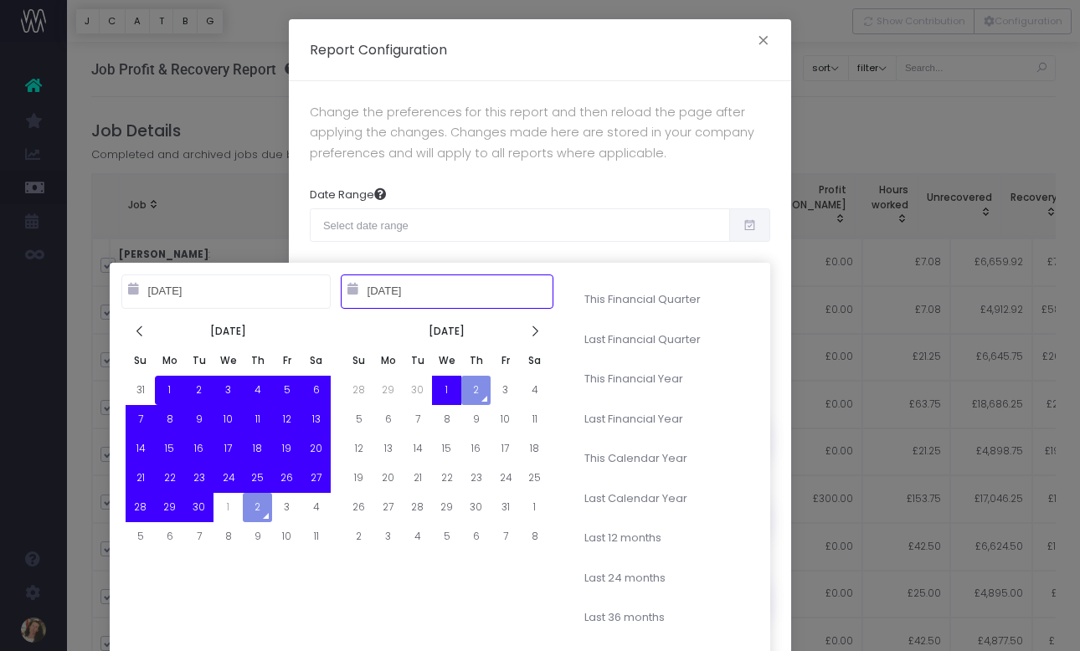
type input "09-30-2025"
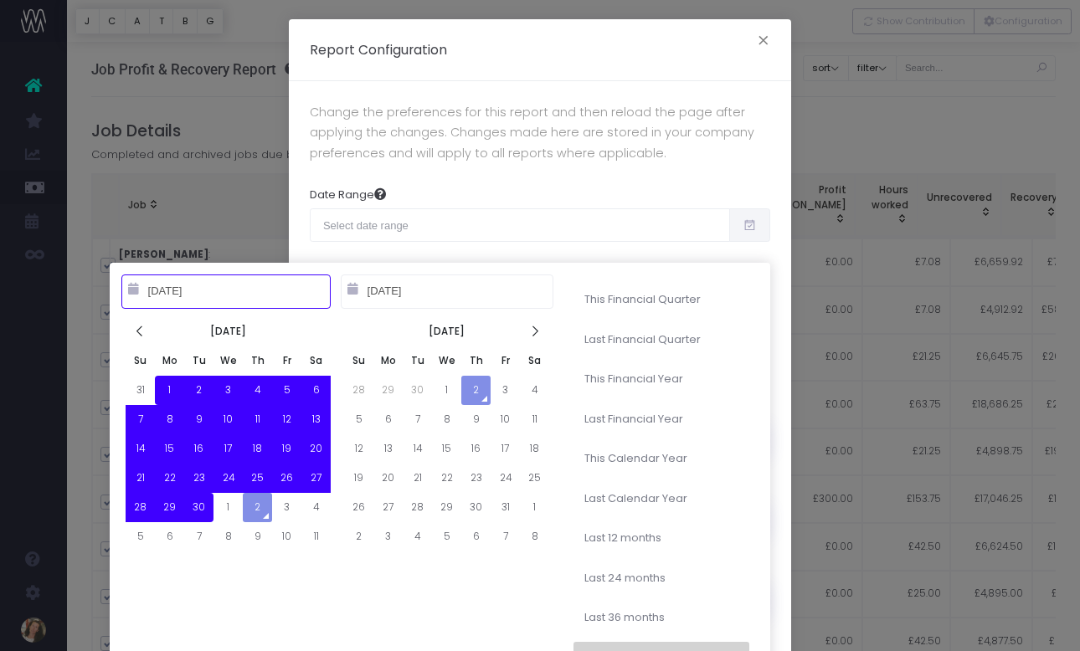
type input "10-02-2024"
type input "10-01-2025"
type input "09-01-2025"
type input "09-30-2025"
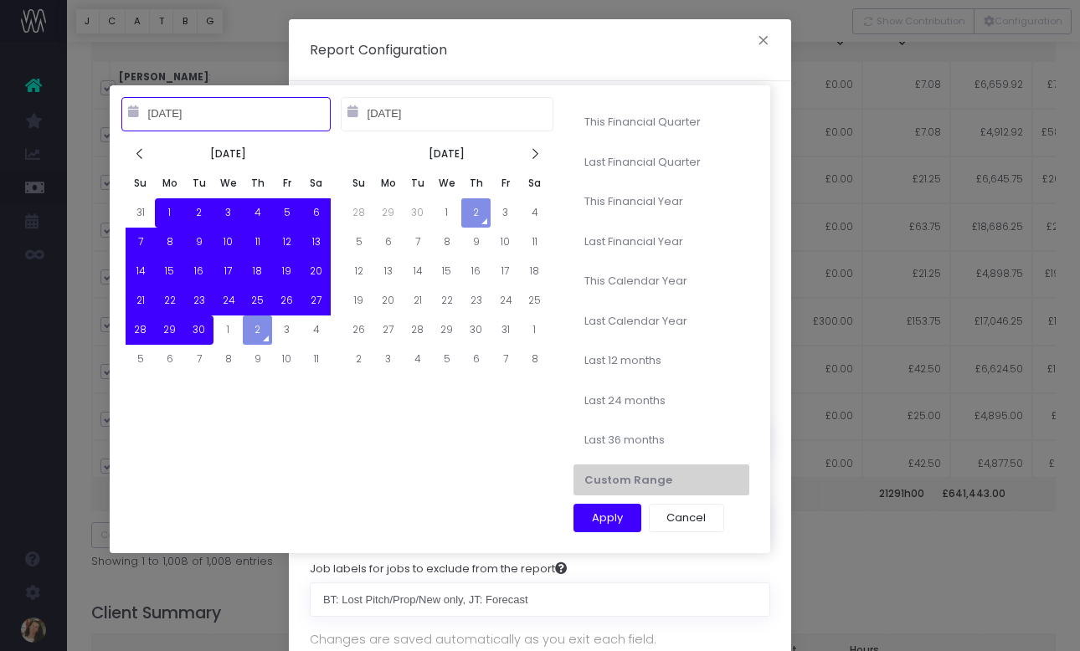
scroll to position [189, 0]
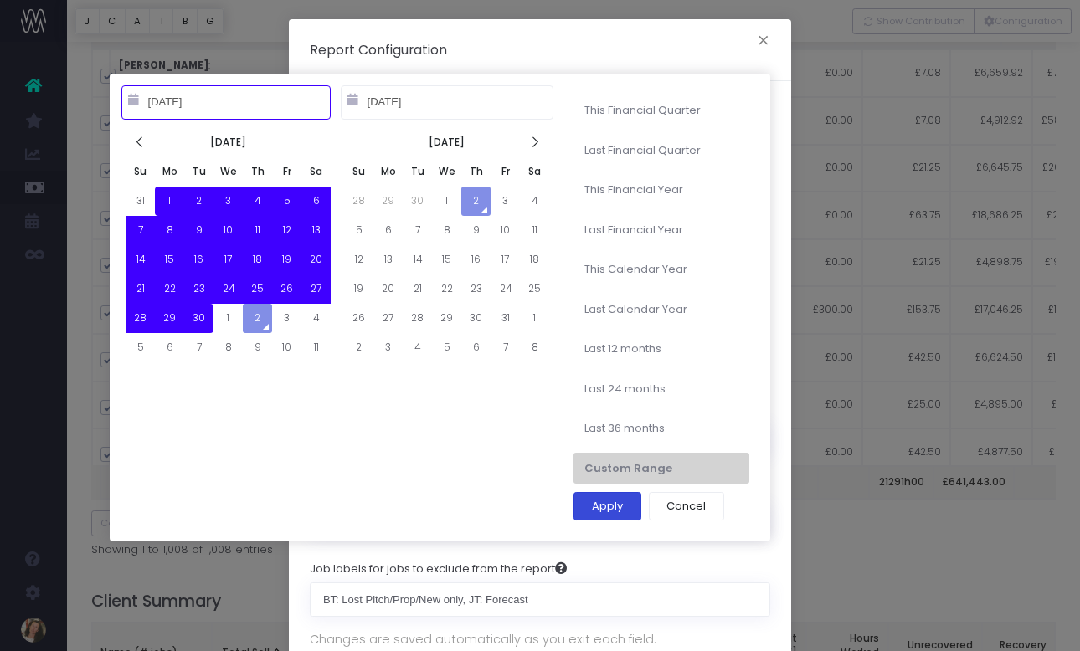
click at [608, 511] on button "Apply" at bounding box center [607, 506] width 68 height 28
type input "Sep 1st 2025 – Sep 30th 2025"
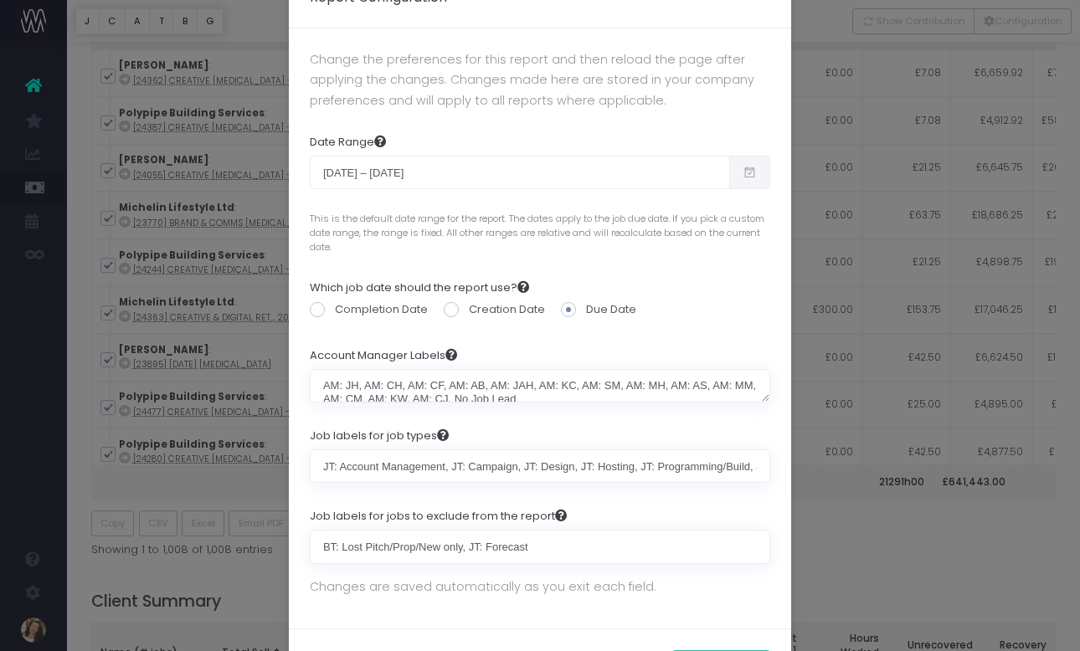
scroll to position [126, 0]
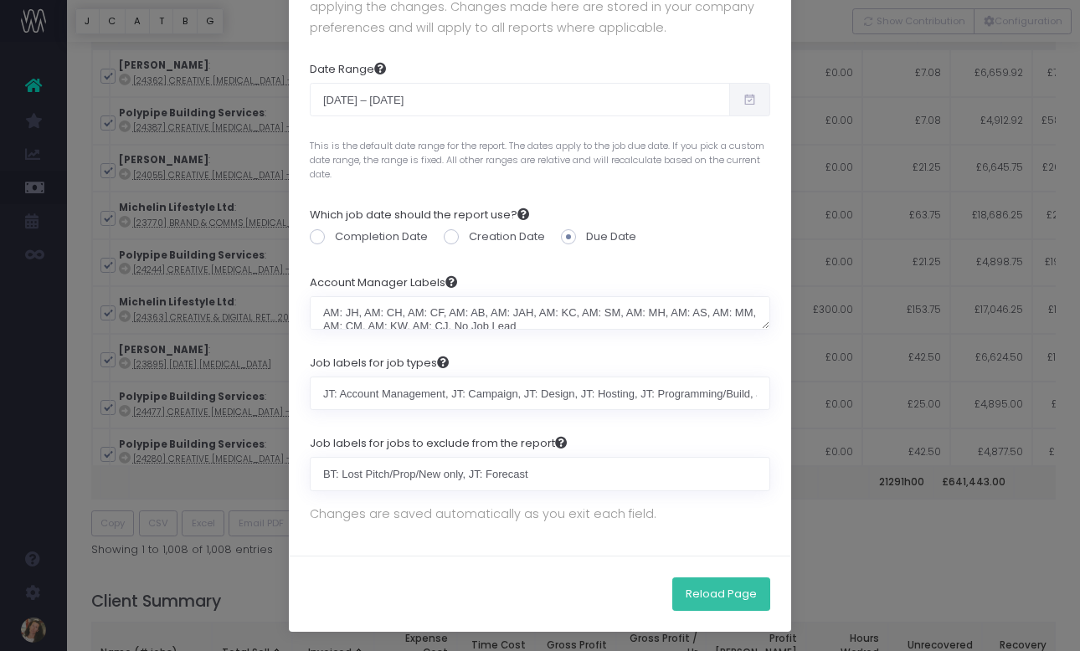
click at [733, 597] on button "Reload Page" at bounding box center [721, 593] width 98 height 33
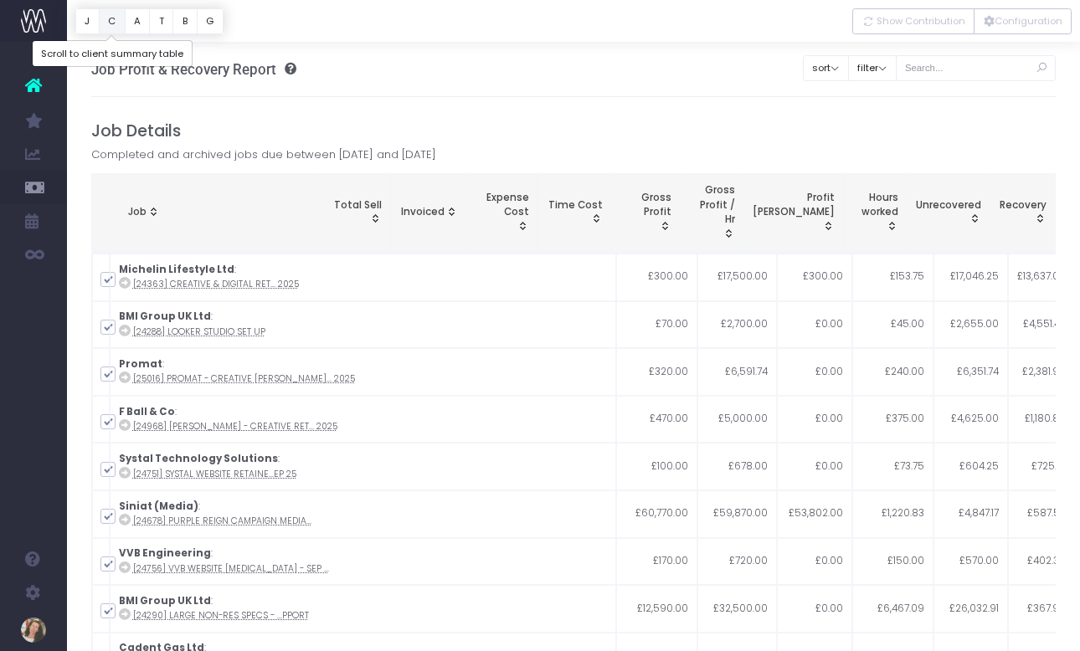
click at [115, 25] on button "C" at bounding box center [112, 21] width 27 height 26
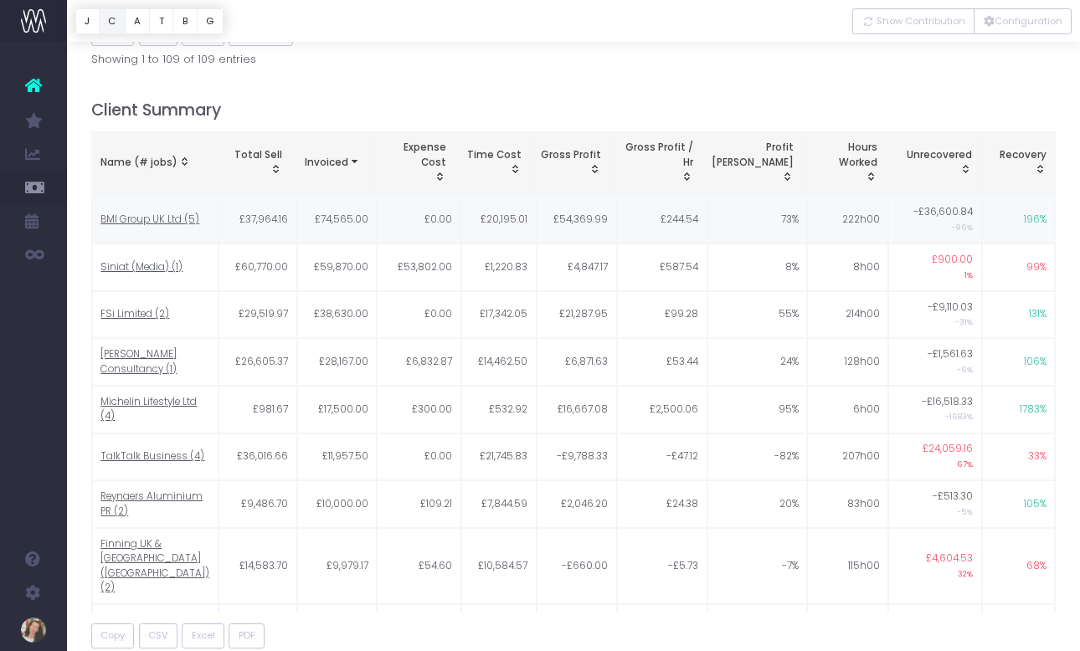
scroll to position [705, 0]
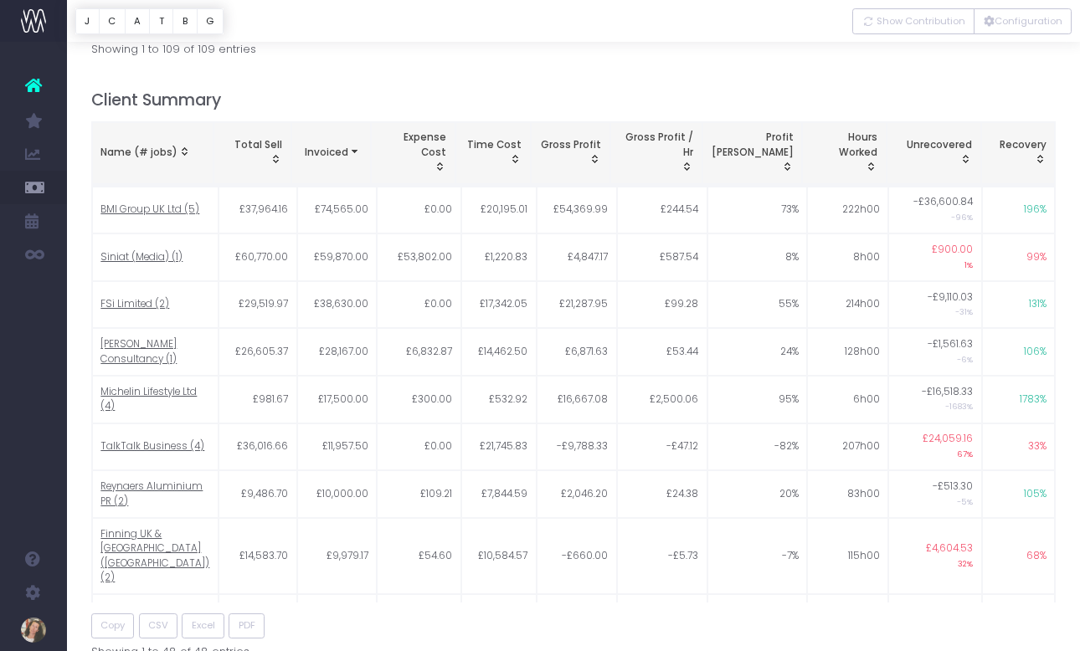
click at [158, 146] on div "Name (# jobs)" at bounding box center [151, 153] width 103 height 15
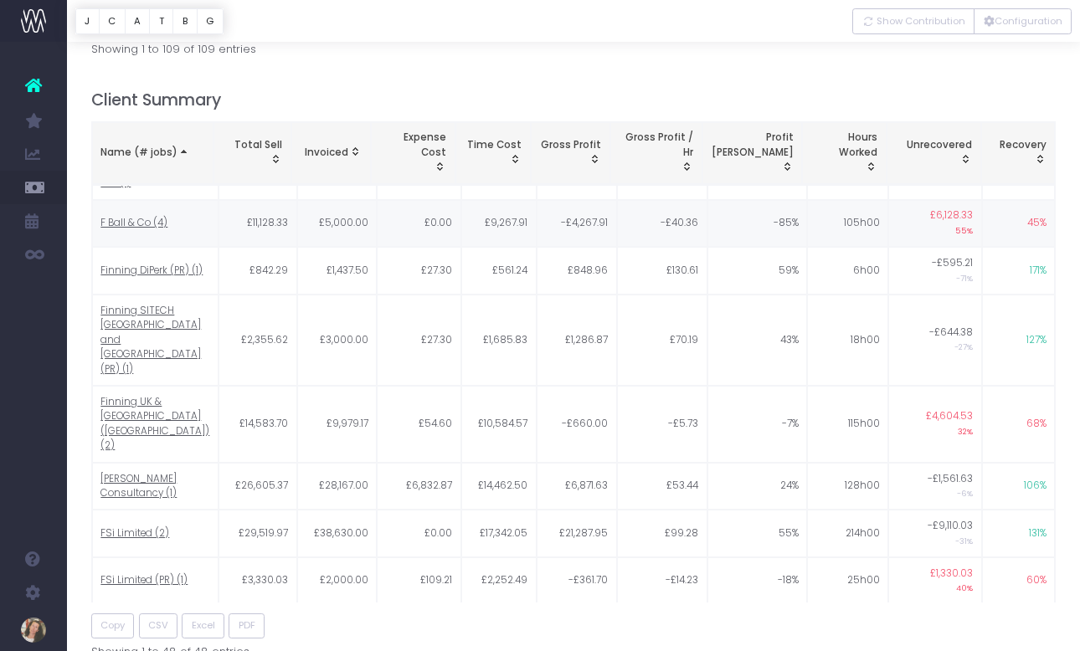
scroll to position [475, 0]
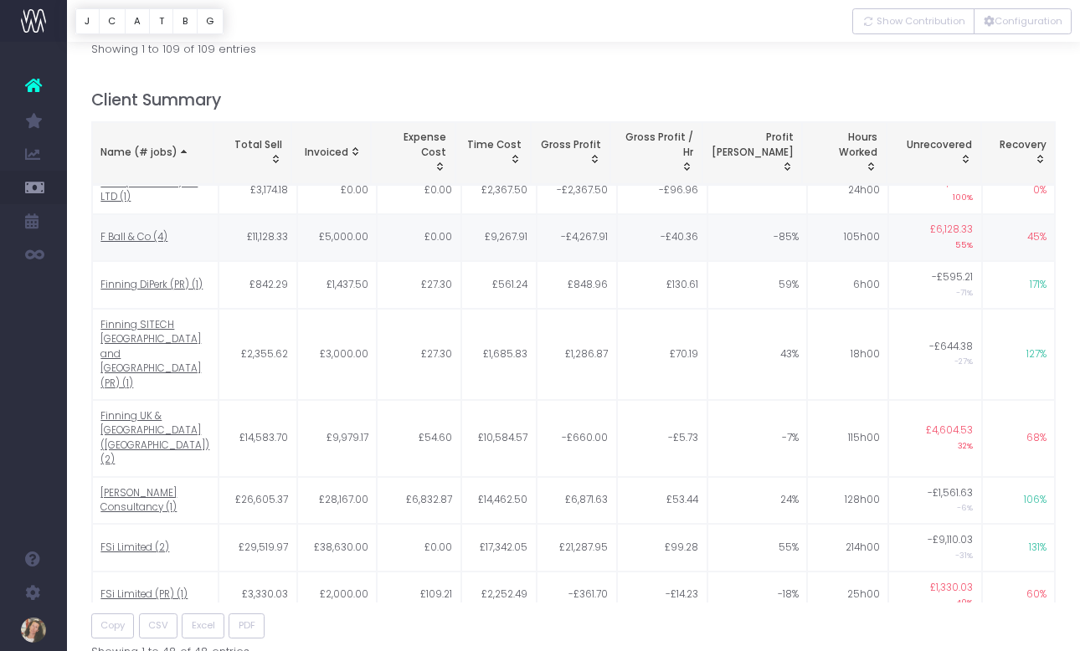
click at [145, 230] on span "F Ball & Co (4)" at bounding box center [133, 237] width 67 height 15
type input ""F Ball & Co""
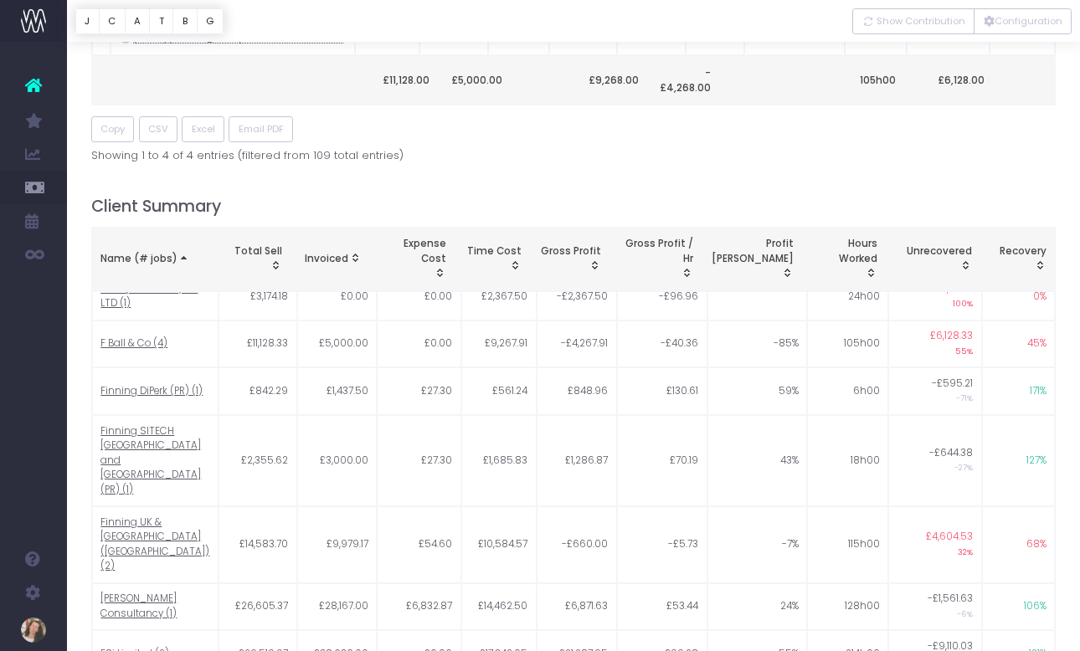
scroll to position [390, 0]
